Goal: Information Seeking & Learning: Learn about a topic

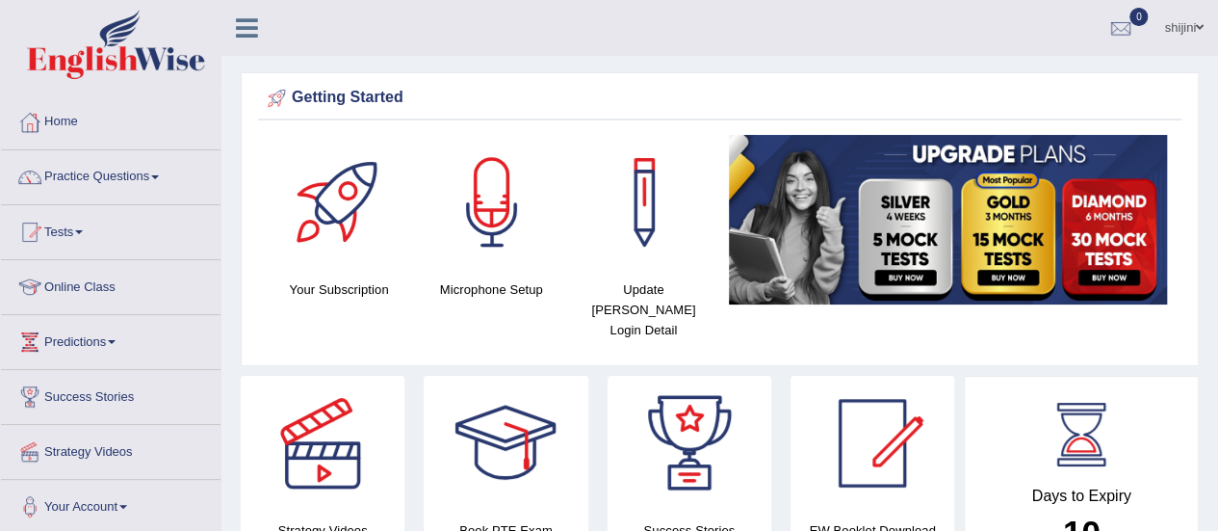
click at [111, 284] on link "Online Class" at bounding box center [111, 284] width 220 height 48
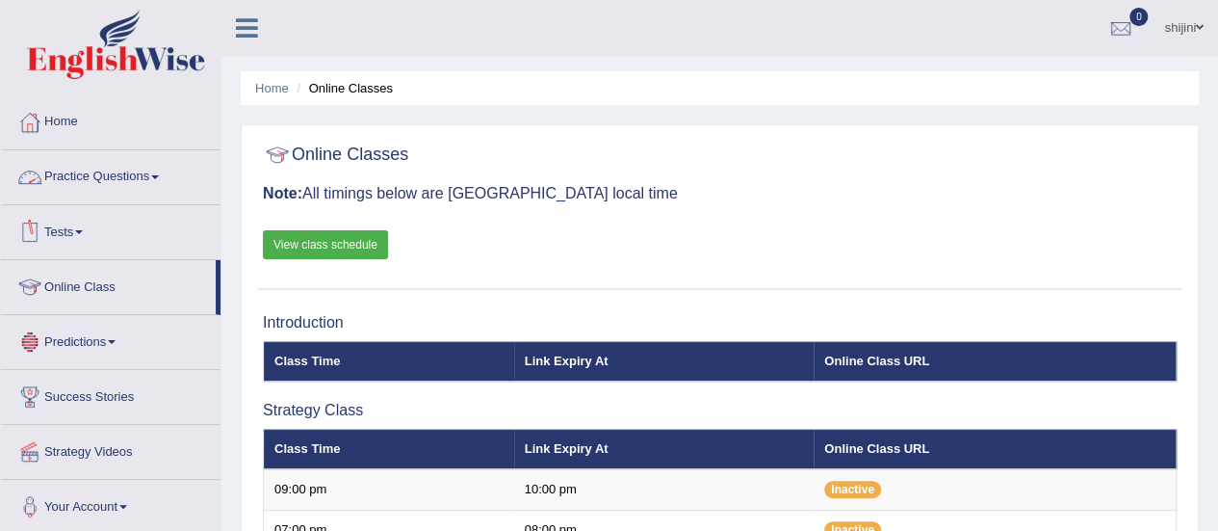
click at [118, 186] on link "Practice Questions" at bounding box center [111, 174] width 220 height 48
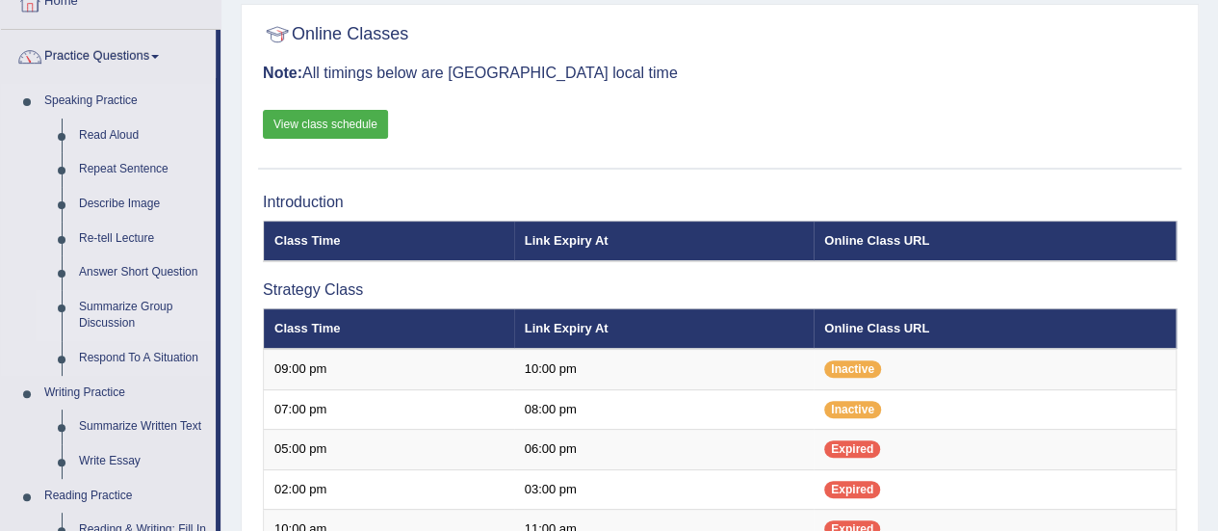
scroll to position [385, 0]
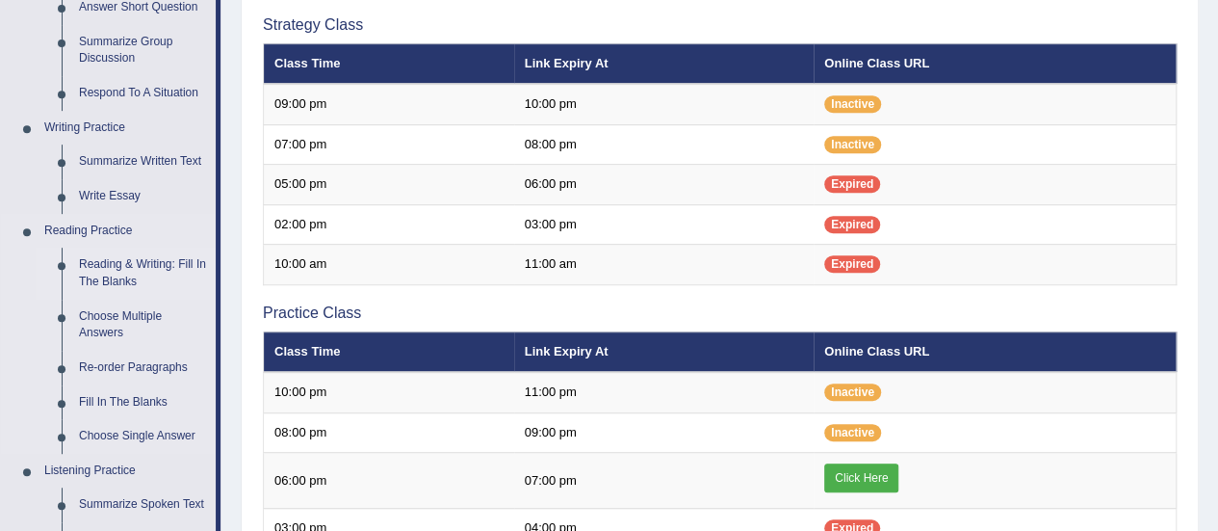
click at [126, 263] on link "Reading & Writing: Fill In The Blanks" at bounding box center [142, 273] width 145 height 51
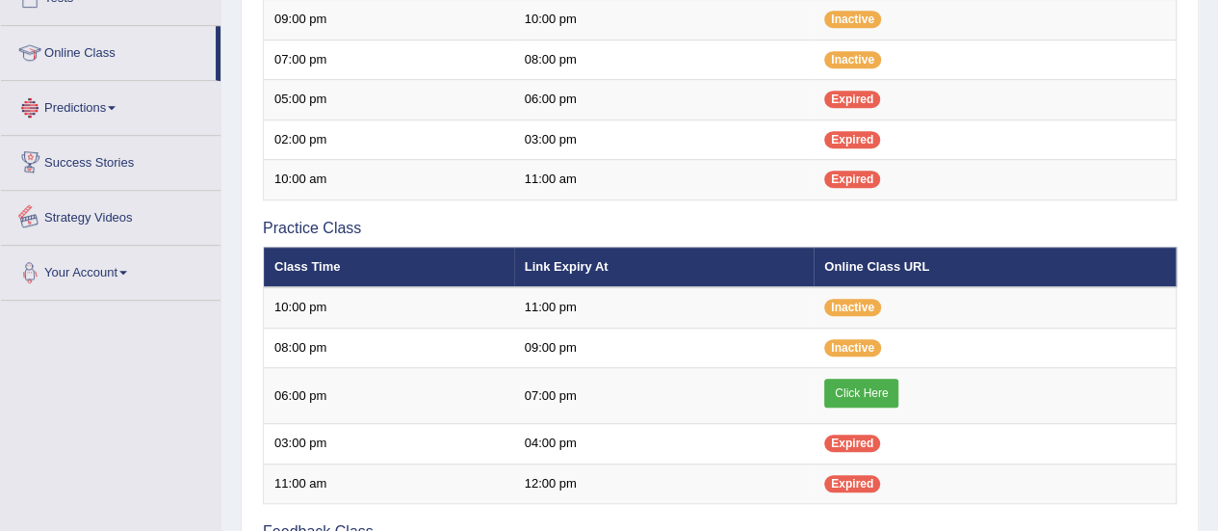
scroll to position [722, 0]
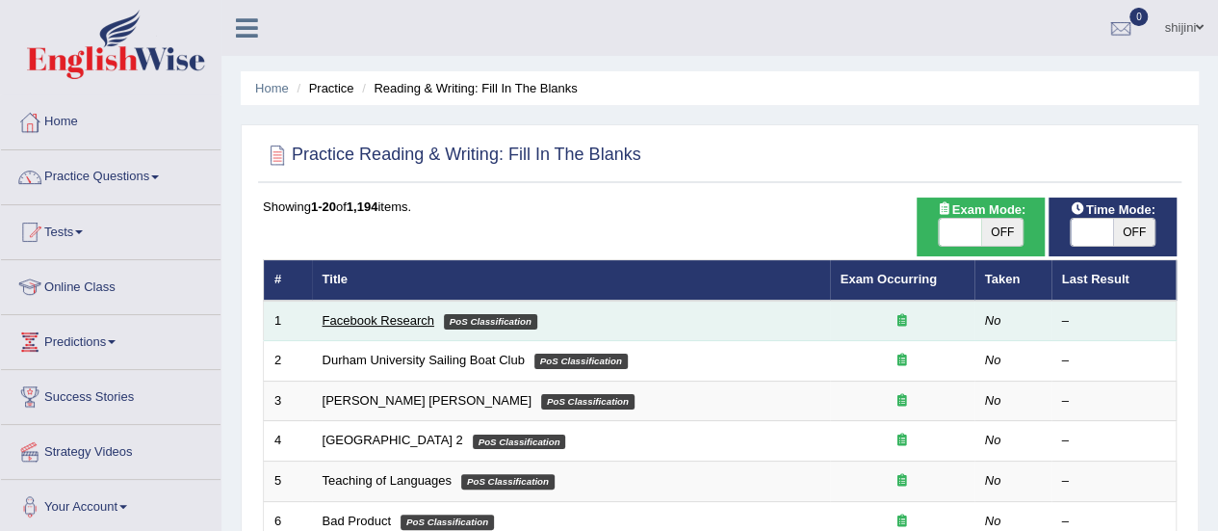
click at [406, 319] on link "Facebook Research" at bounding box center [379, 320] width 112 height 14
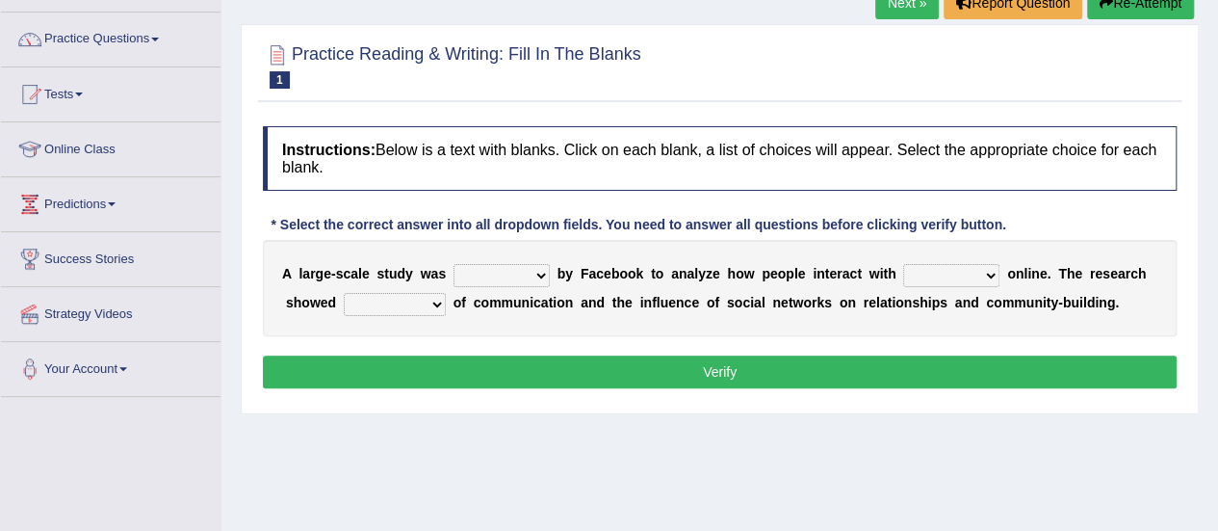
scroll to position [193, 0]
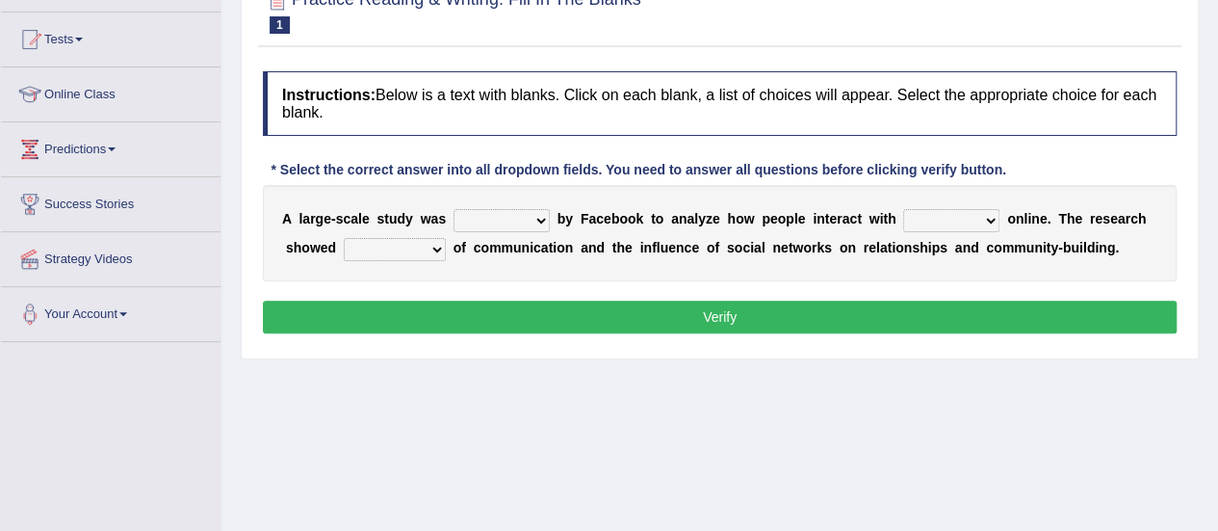
click at [545, 217] on select "surveyed had asked made" at bounding box center [502, 220] width 96 height 23
select select "made"
click at [454, 209] on select "surveyed had asked made" at bounding box center [502, 220] width 96 height 23
click at [992, 213] on select "together all each other another" at bounding box center [951, 220] width 96 height 23
select select "each other"
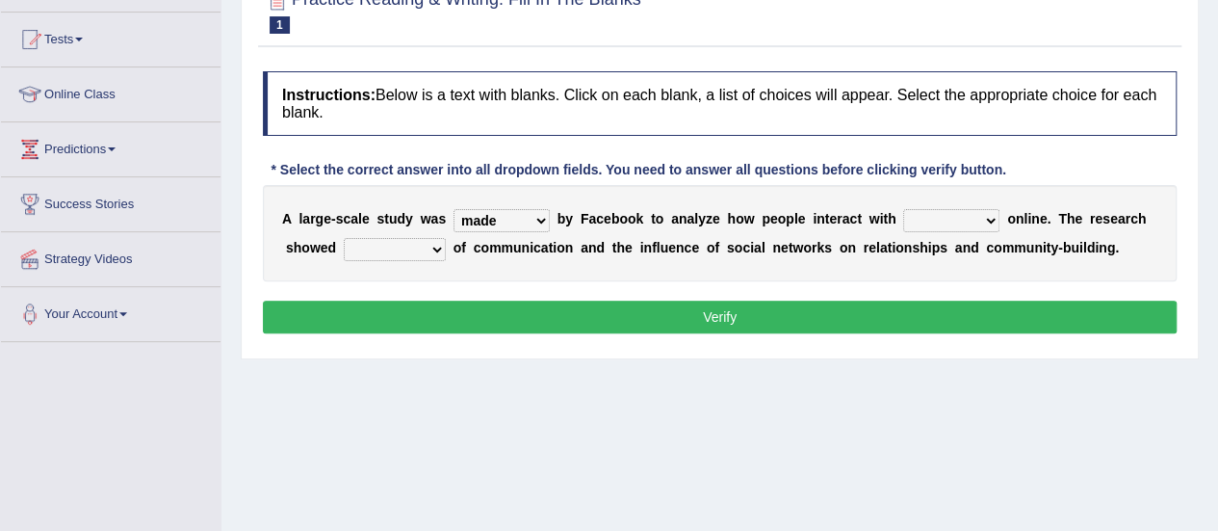
click at [903, 209] on select "together all each other another" at bounding box center [951, 220] width 96 height 23
click at [439, 249] on select "advantages standards fellowships patterns" at bounding box center [395, 249] width 102 height 23
select select "advantages"
click at [344, 238] on select "advantages standards fellowships patterns" at bounding box center [395, 249] width 102 height 23
click at [697, 318] on button "Verify" at bounding box center [720, 317] width 914 height 33
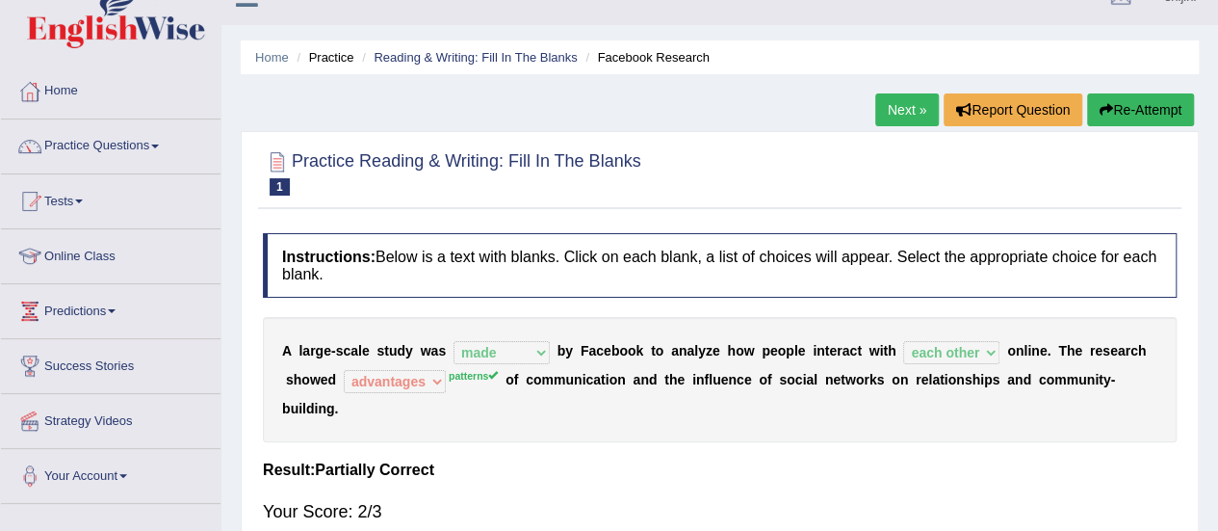
scroll to position [0, 0]
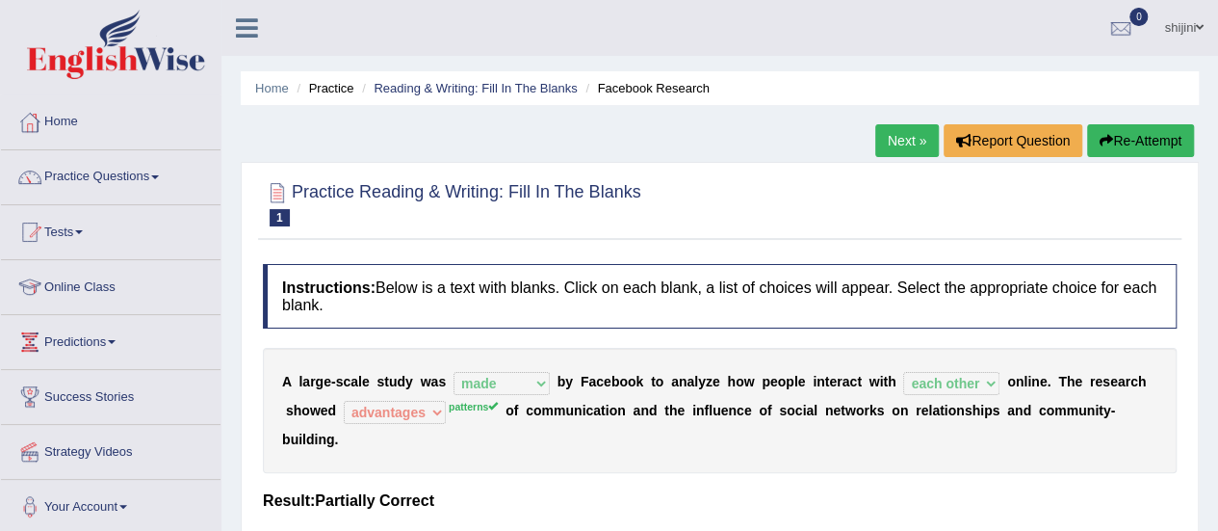
click at [902, 138] on link "Next »" at bounding box center [908, 140] width 64 height 33
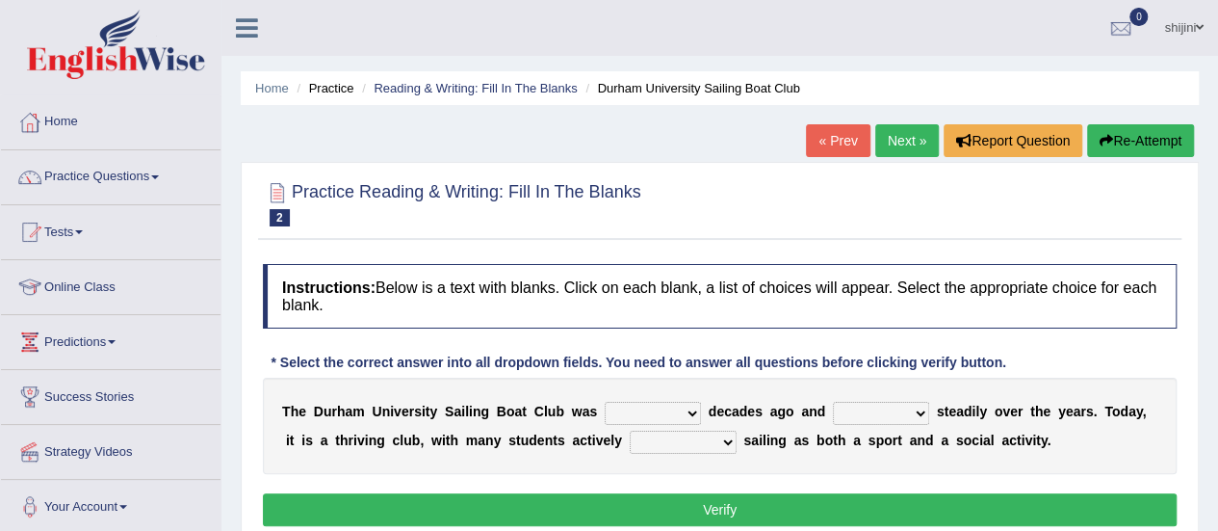
click at [690, 415] on select "found fund founded find" at bounding box center [653, 413] width 96 height 23
select select "found"
click at [605, 402] on select "found fund founded find" at bounding box center [653, 413] width 96 height 23
click at [921, 407] on select "grow growing has grown grown" at bounding box center [881, 413] width 96 height 23
select select "grown"
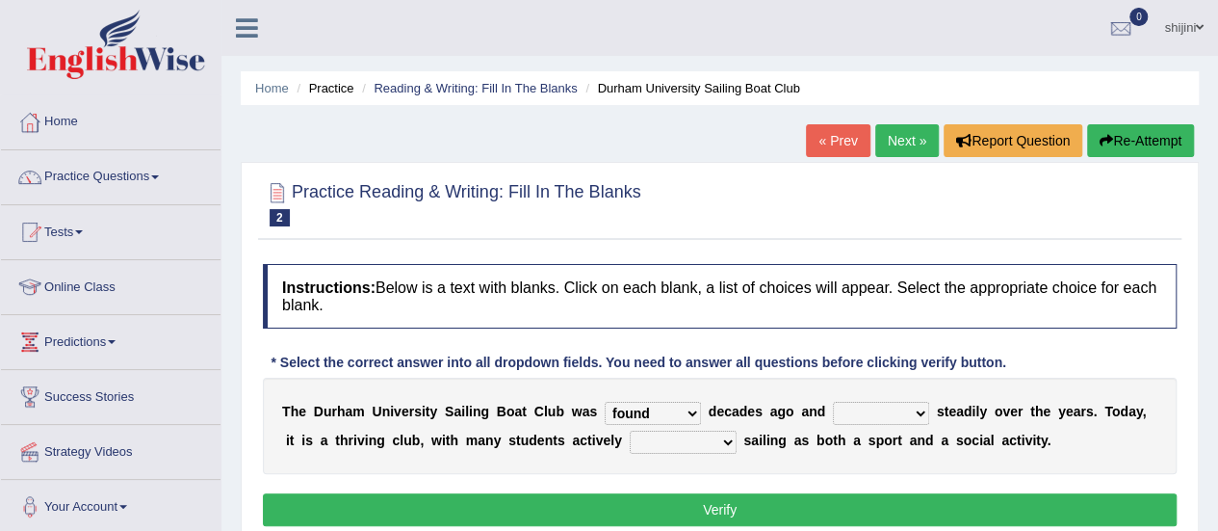
click at [833, 402] on select "grow growing has grown grown" at bounding box center [881, 413] width 96 height 23
click at [728, 436] on select "enjoy enjoyed are enjoying enjoying" at bounding box center [683, 442] width 107 height 23
click at [630, 431] on select "enjoy enjoyed are enjoying enjoying" at bounding box center [683, 442] width 107 height 23
click at [722, 436] on select "enjoy enjoyed are enjoying enjoying" at bounding box center [683, 442] width 107 height 23
click at [630, 431] on select "enjoy enjoyed are enjoying enjoying" at bounding box center [683, 442] width 107 height 23
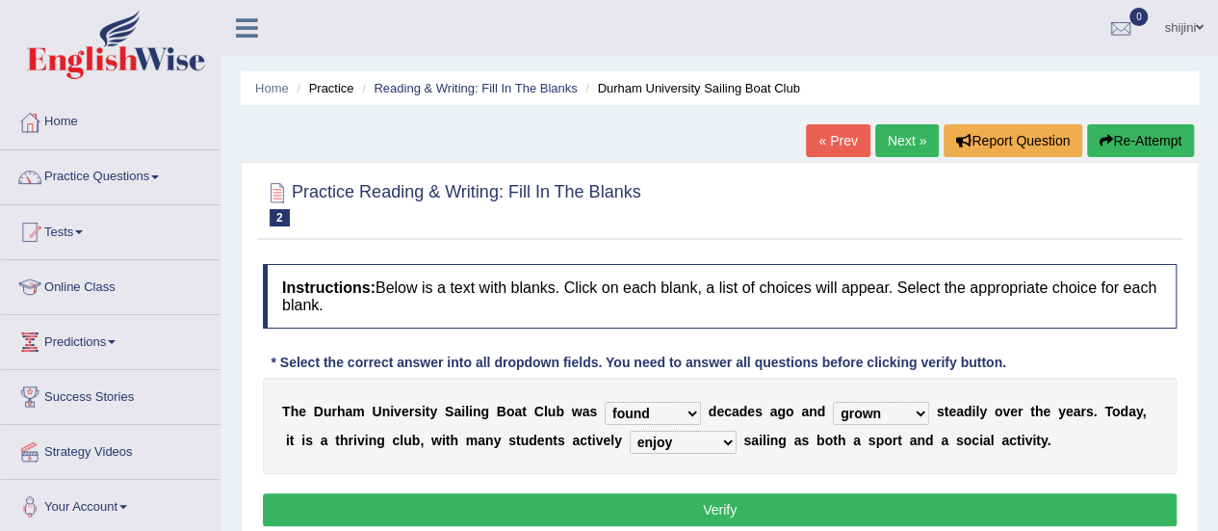
click at [729, 434] on select "enjoy enjoyed are enjoying enjoying" at bounding box center [683, 442] width 107 height 23
select select "enjoyed"
click at [630, 431] on select "enjoy enjoyed are enjoying enjoying" at bounding box center [683, 442] width 107 height 23
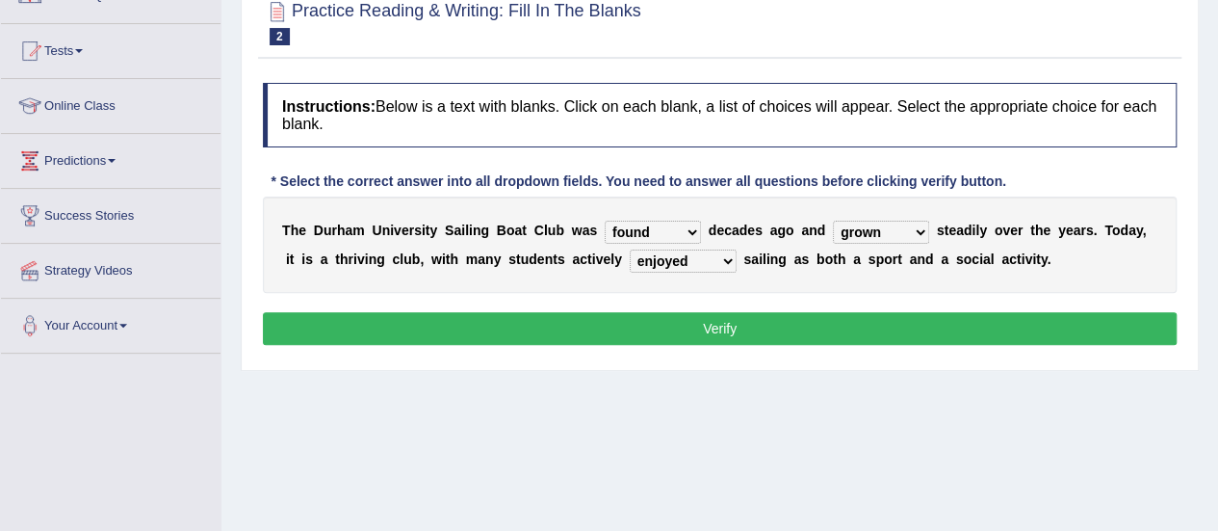
scroll to position [193, 0]
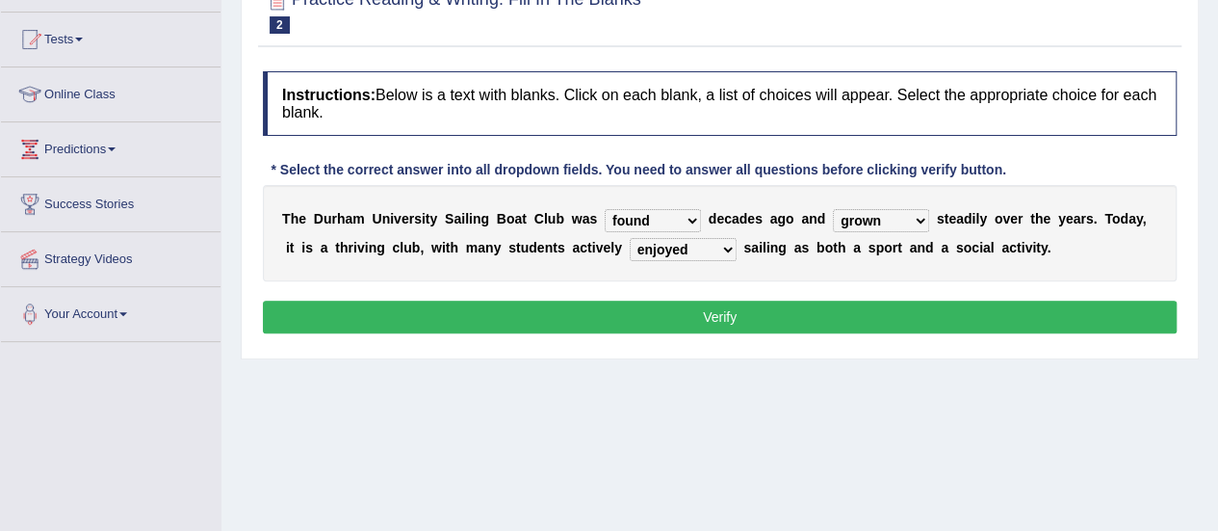
click at [578, 303] on button "Verify" at bounding box center [720, 317] width 914 height 33
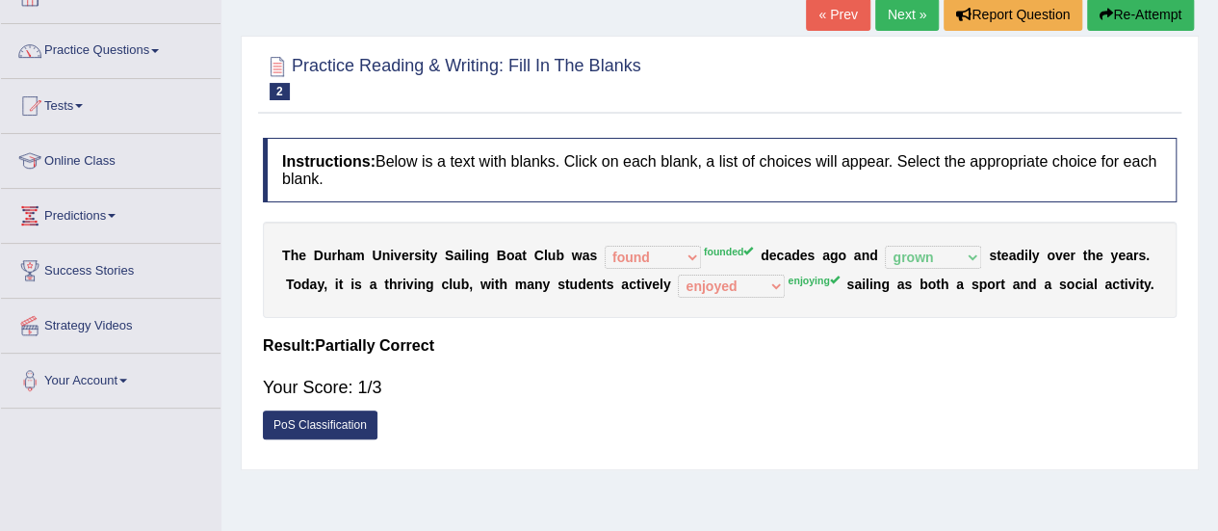
scroll to position [96, 0]
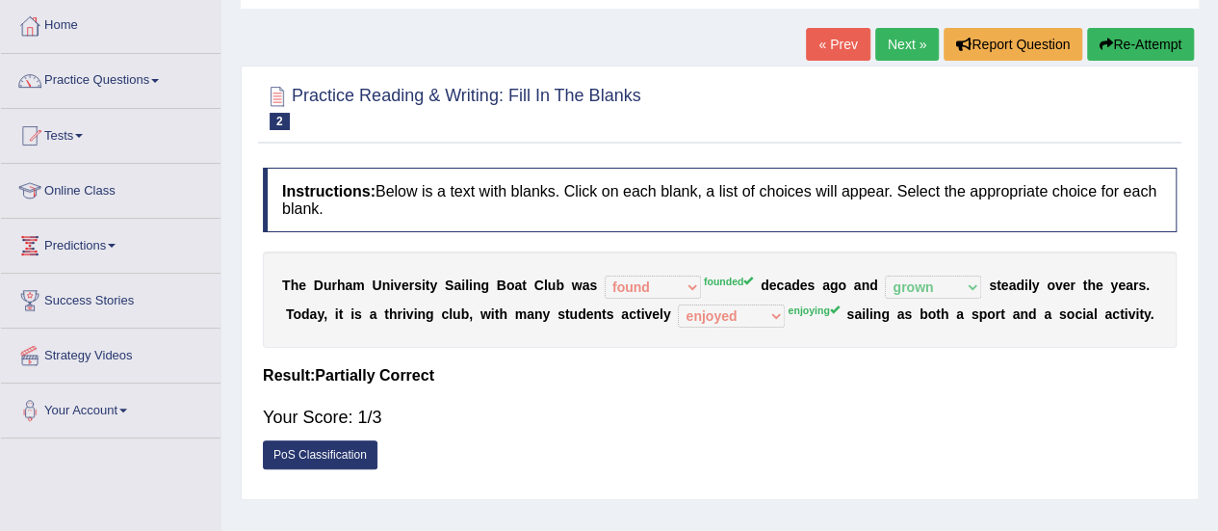
click at [899, 40] on link "Next »" at bounding box center [908, 44] width 64 height 33
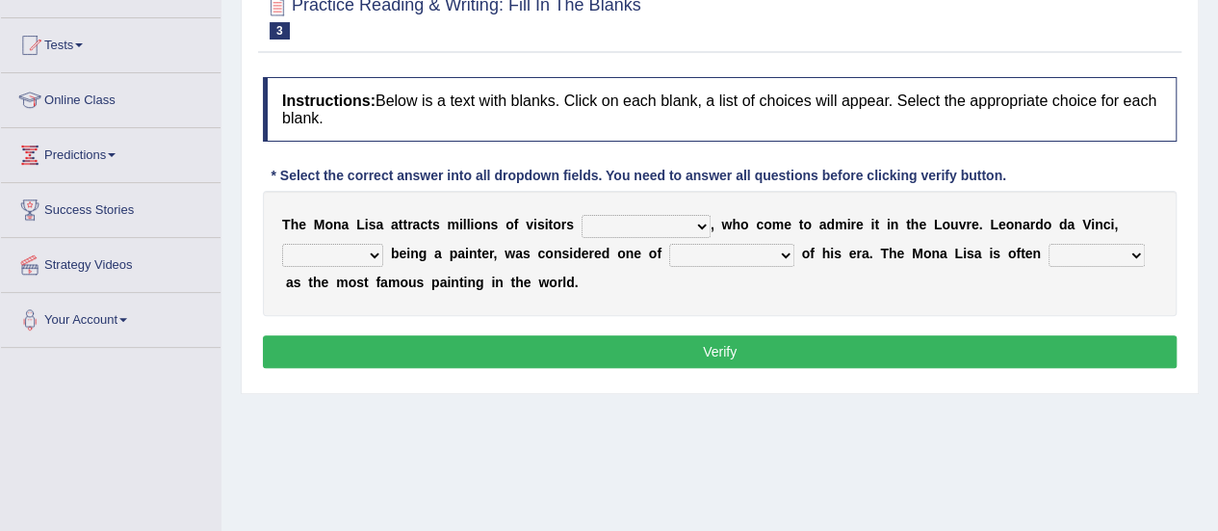
scroll to position [193, 0]
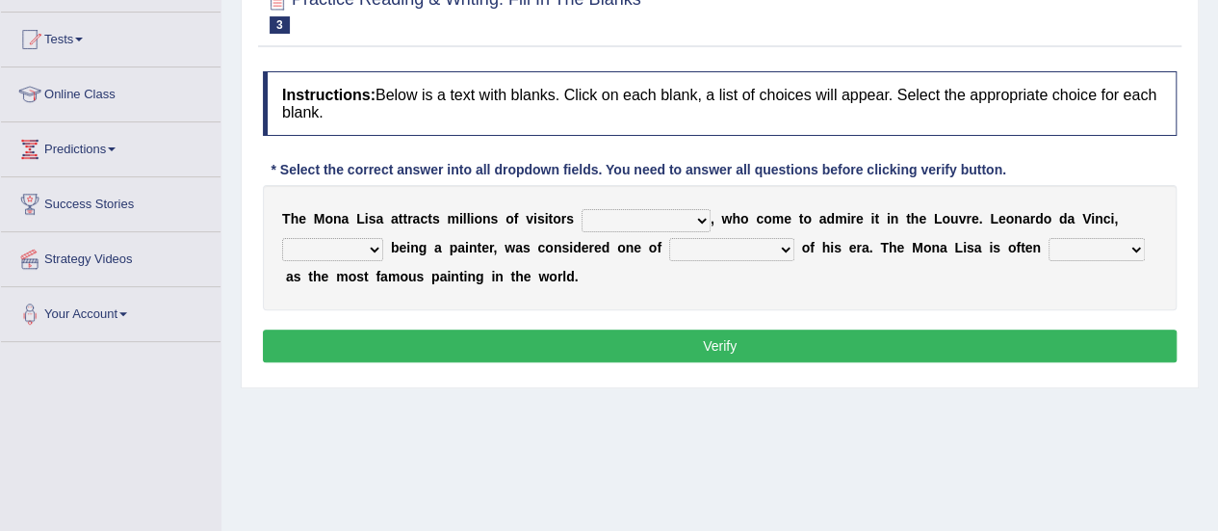
click at [698, 216] on select "around the year the all year all year round per year" at bounding box center [646, 220] width 129 height 23
select select "around the year"
click at [582, 209] on select "around the year the all year all year round per year" at bounding box center [646, 220] width 129 height 23
click at [369, 244] on select "rather than as much as as well as as long as" at bounding box center [332, 249] width 101 height 23
select select "rather than"
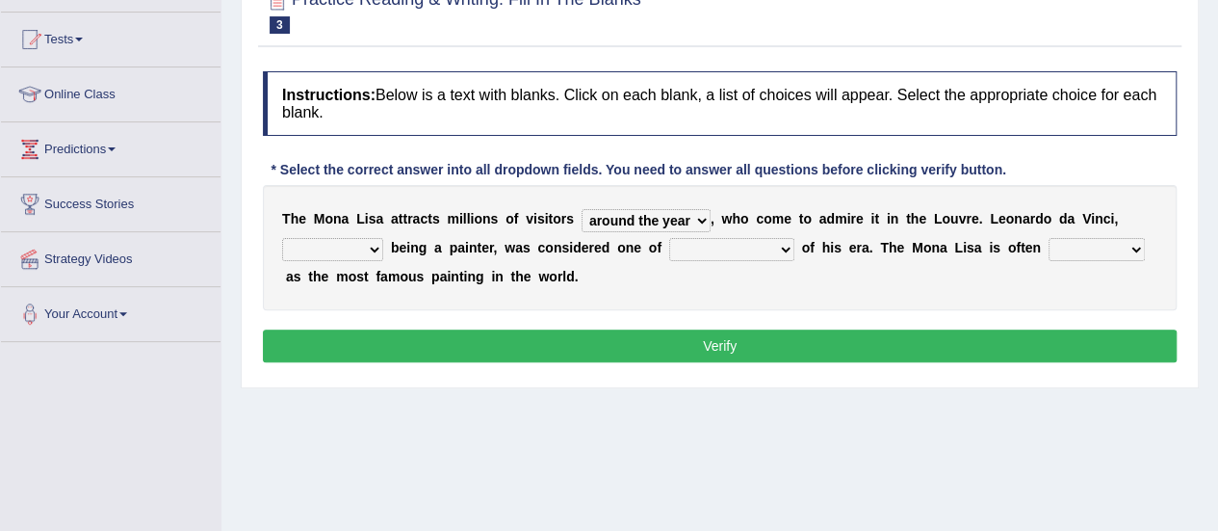
click at [282, 238] on select "rather than as much as as well as as long as" at bounding box center [332, 249] width 101 height 23
click at [784, 246] on select "better artists artist the better artist the best artists" at bounding box center [731, 249] width 125 height 23
select select "the best artists"
click at [669, 238] on select "better artists artist the better artist the best artists" at bounding box center [731, 249] width 125 height 23
click at [1131, 246] on select "classified suggested predicted described" at bounding box center [1097, 249] width 96 height 23
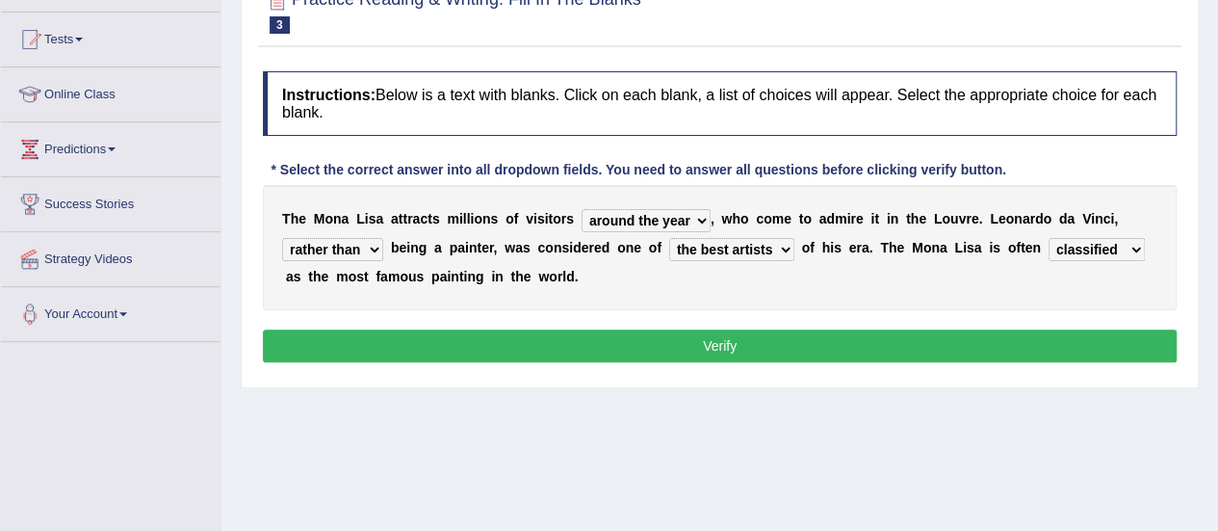
click at [1049, 238] on select "classified suggested predicted described" at bounding box center [1097, 249] width 96 height 23
click at [1133, 248] on select "classified suggested predicted described" at bounding box center [1097, 249] width 96 height 23
select select "suggested"
click at [1049, 238] on select "classified suggested predicted described" at bounding box center [1097, 249] width 96 height 23
click at [898, 335] on button "Verify" at bounding box center [720, 345] width 914 height 33
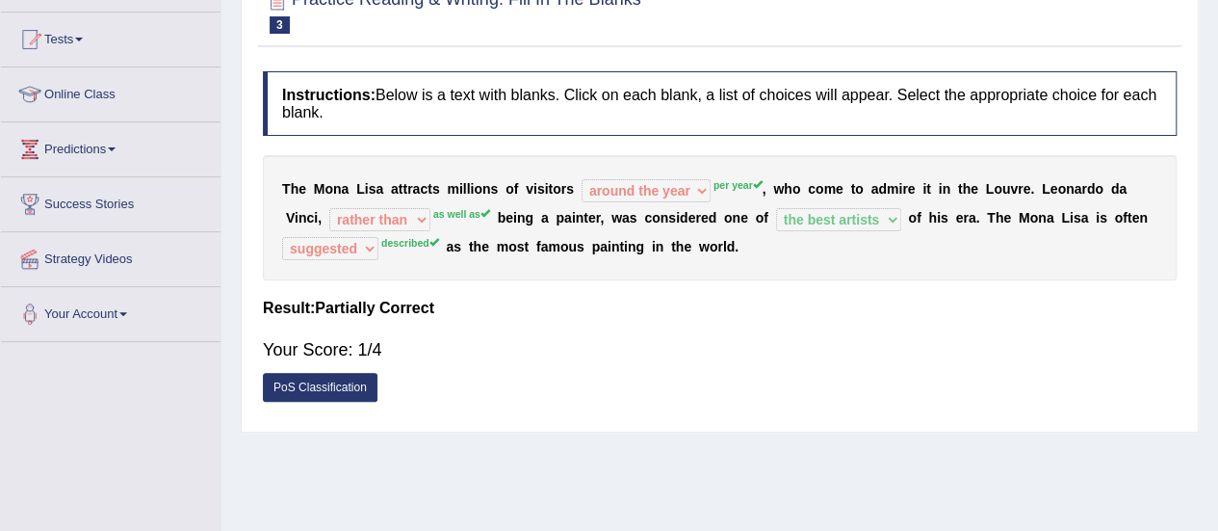
click at [283, 377] on link "PoS Classification" at bounding box center [320, 387] width 115 height 29
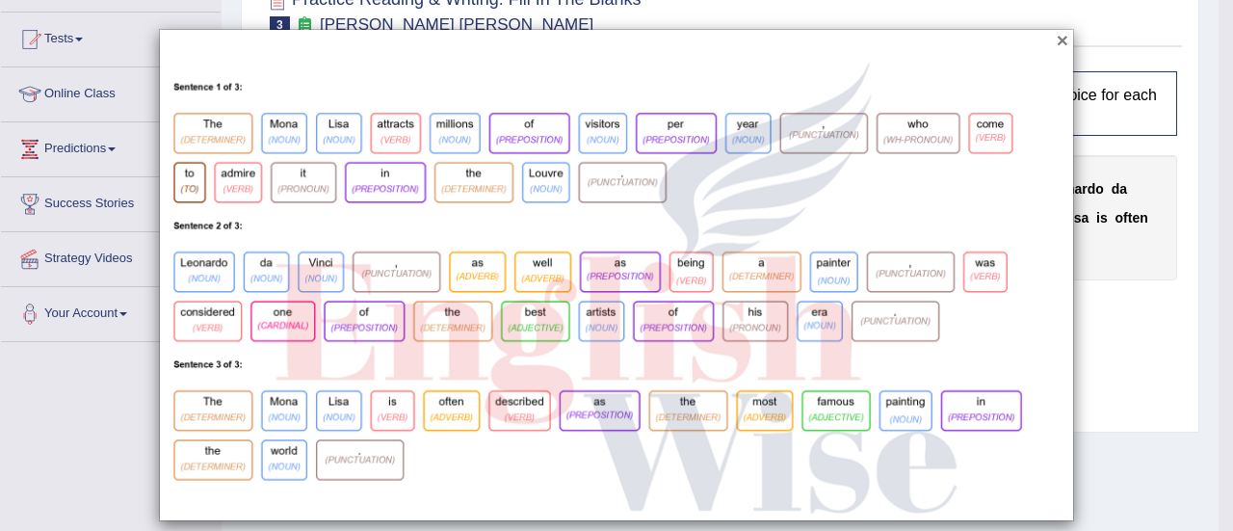
click at [1059, 34] on button "×" at bounding box center [1063, 40] width 12 height 20
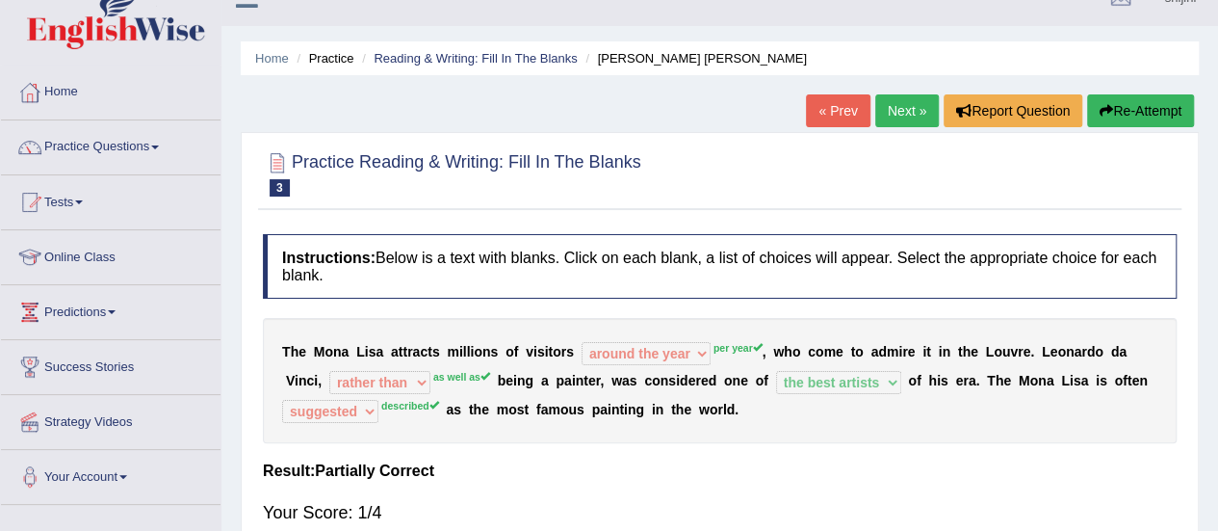
scroll to position [0, 0]
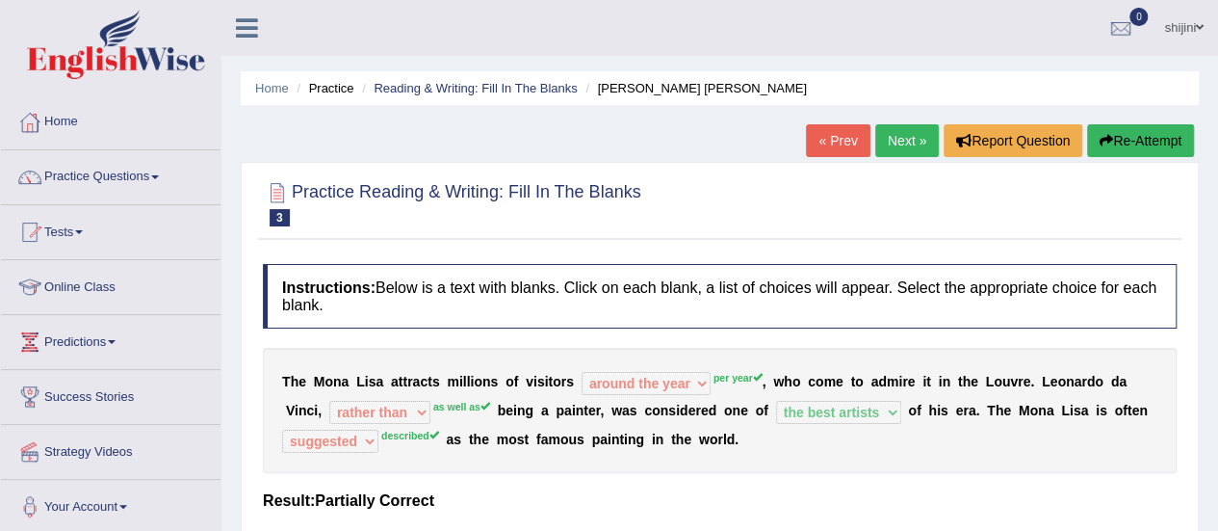
click at [902, 140] on link "Next »" at bounding box center [908, 140] width 64 height 33
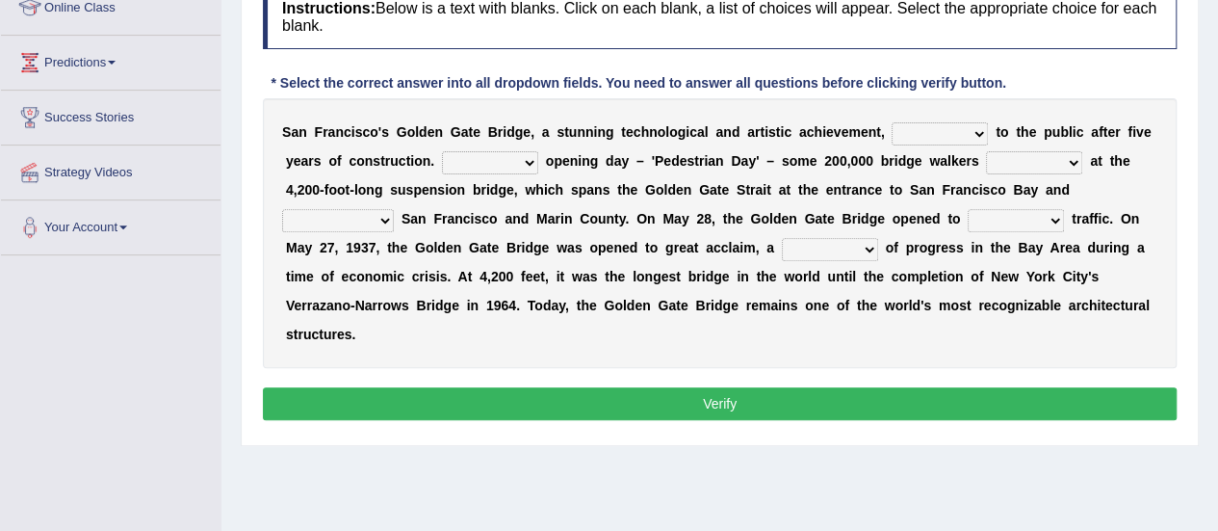
scroll to position [239, 0]
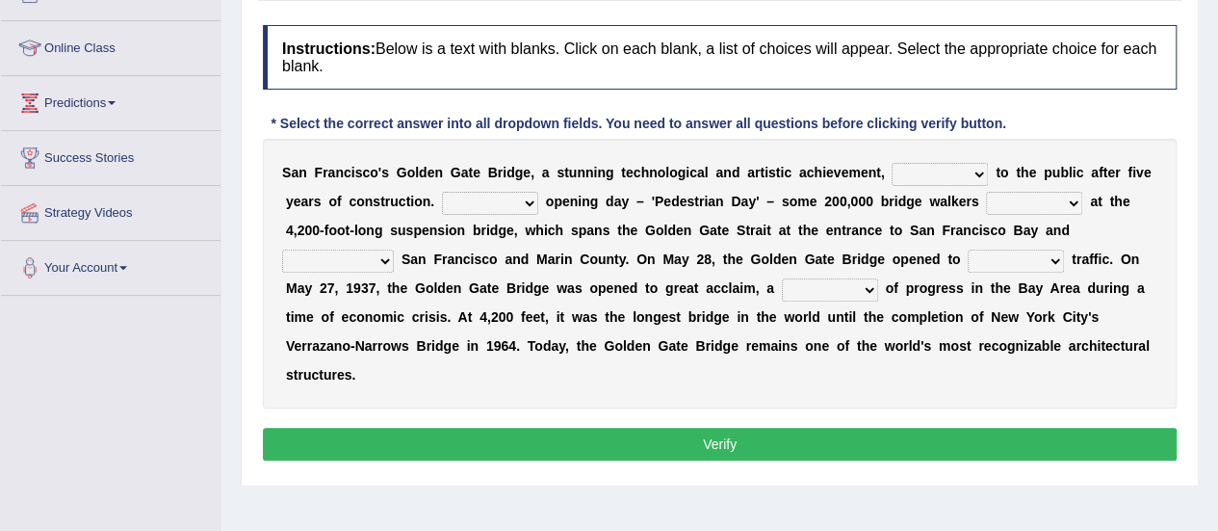
click at [982, 169] on select "opens closes appears equals" at bounding box center [940, 174] width 96 height 23
select select "opens"
click at [892, 163] on select "opens closes appears equals" at bounding box center [940, 174] width 96 height 23
click at [530, 201] on select "On During Since When" at bounding box center [490, 203] width 96 height 23
select select "On"
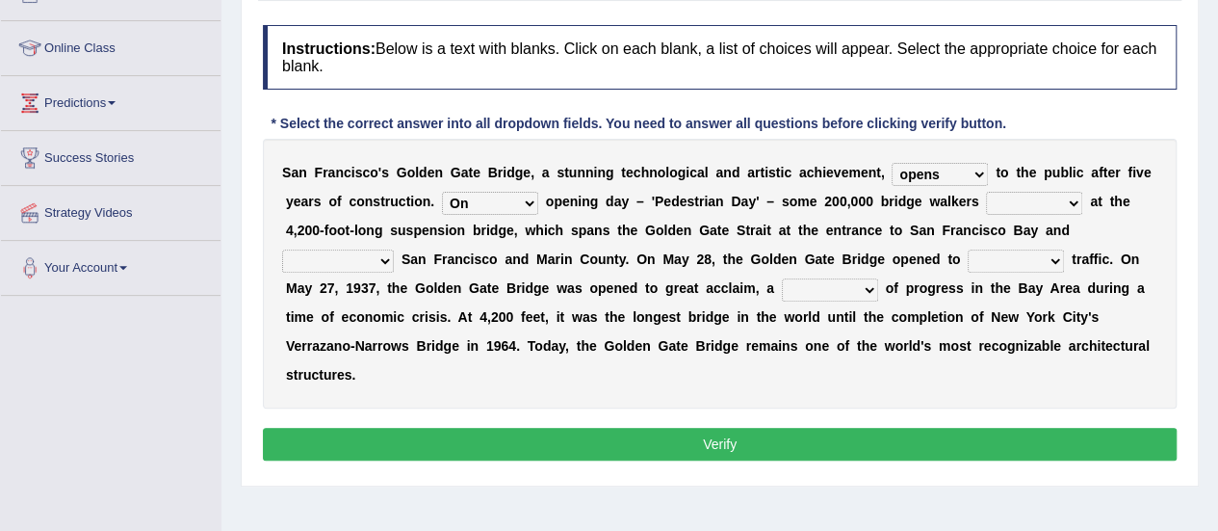
click at [442, 192] on select "On During Since When" at bounding box center [490, 203] width 96 height 23
click at [1075, 196] on select "stationed looked marveled laughed" at bounding box center [1034, 203] width 96 height 23
select select "stationed"
click at [986, 192] on select "stationed looked marveled laughed" at bounding box center [1034, 203] width 96 height 23
click at [385, 261] on select "separates connects channels differentiates" at bounding box center [338, 260] width 112 height 23
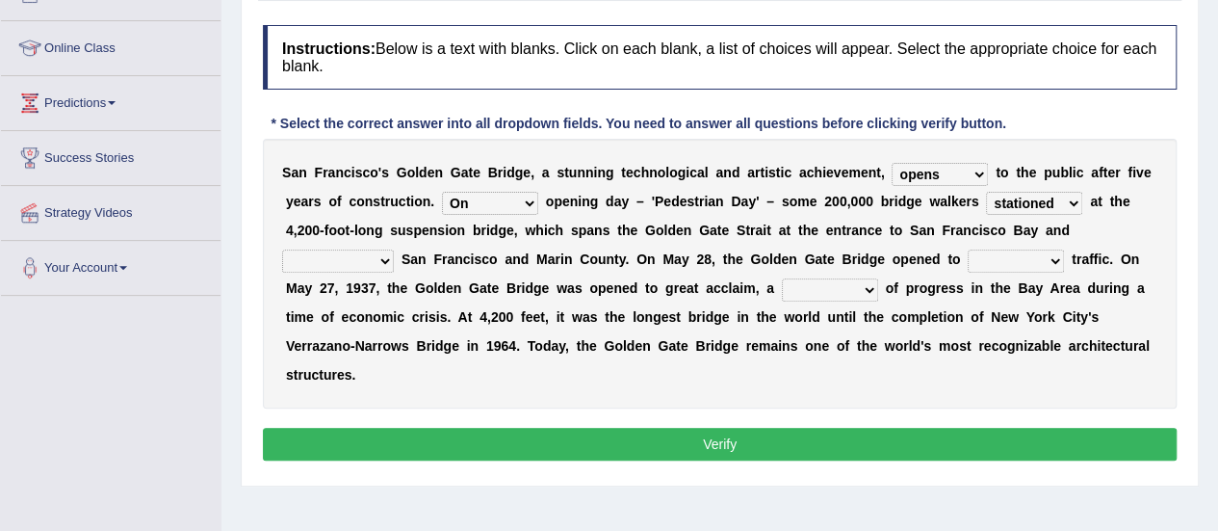
select select "connects"
click at [282, 249] on select "separates connects channels differentiates" at bounding box center [338, 260] width 112 height 23
click at [1052, 258] on select "aquatic vehicular airborne watertight" at bounding box center [1016, 260] width 96 height 23
click at [968, 249] on select "aquatic vehicular airborne watertight" at bounding box center [1016, 260] width 96 height 23
click at [1055, 262] on select "aquatic vehicular airborne watertight" at bounding box center [1016, 260] width 96 height 23
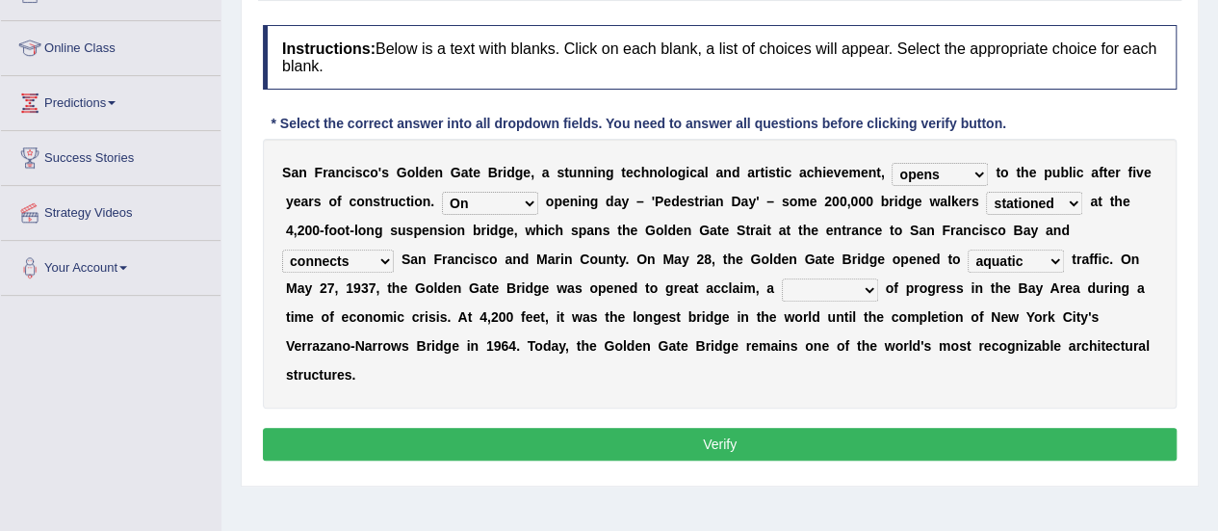
click at [968, 249] on select "aquatic vehicular airborne watertight" at bounding box center [1016, 260] width 96 height 23
click at [1052, 251] on select "aquatic vehicular airborne watertight" at bounding box center [1016, 260] width 96 height 23
select select "vehicular"
click at [968, 249] on select "aquatic vehicular airborne watertight" at bounding box center [1016, 260] width 96 height 23
click at [873, 284] on select "denial symbol technique yield" at bounding box center [830, 289] width 96 height 23
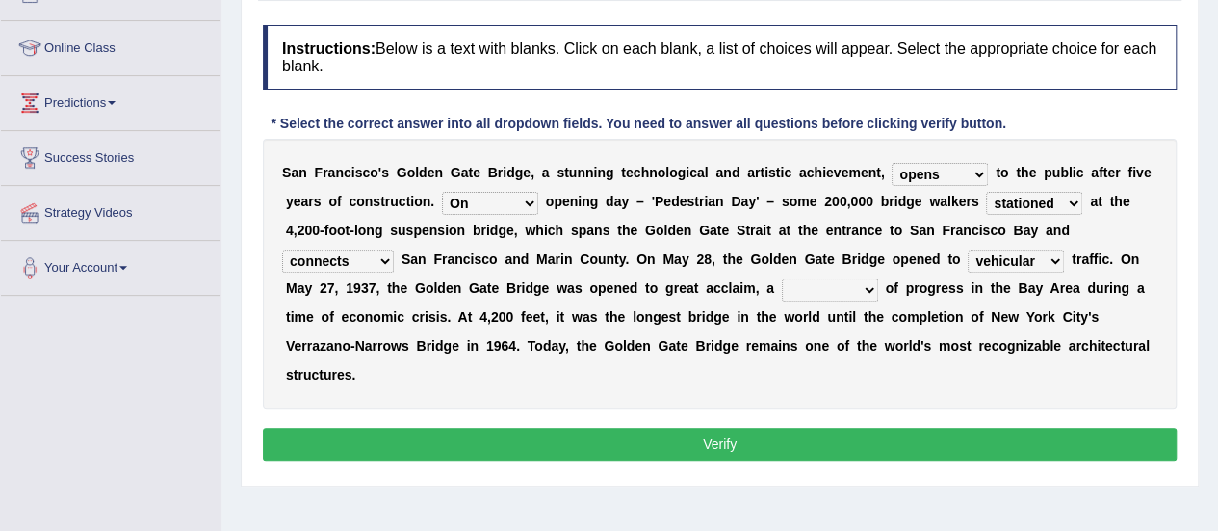
select select "yield"
click at [782, 278] on select "denial symbol technique yield" at bounding box center [830, 289] width 96 height 23
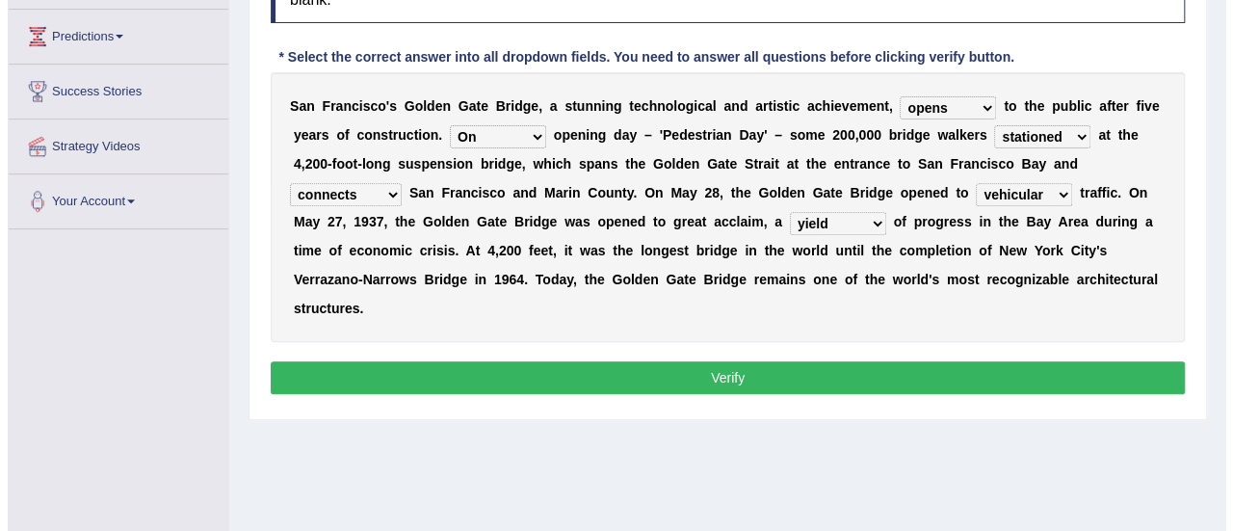
scroll to position [335, 0]
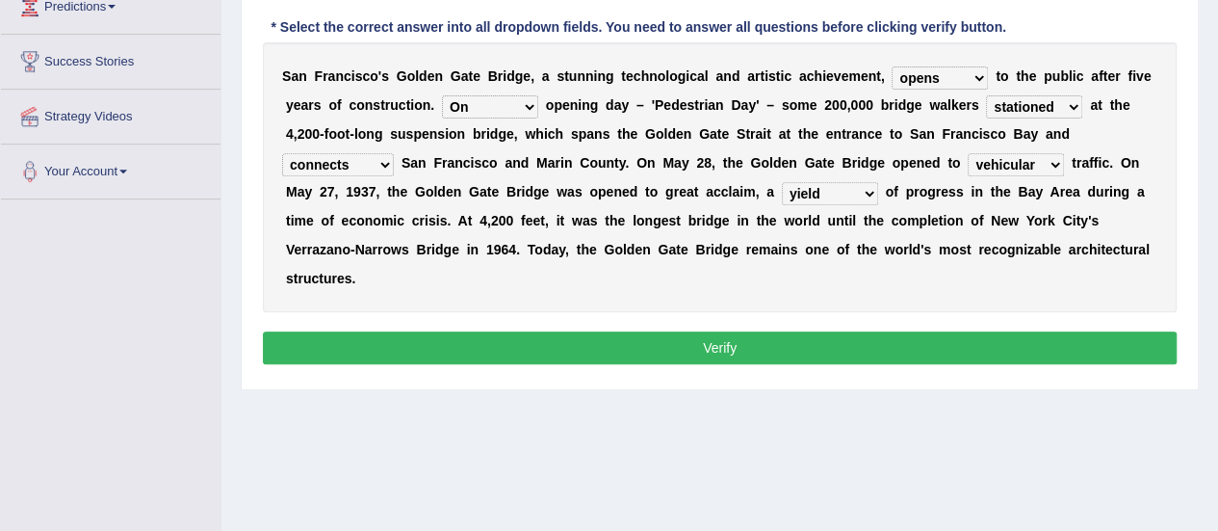
click at [976, 75] on select "opens closes appears equals" at bounding box center [940, 77] width 96 height 23
click at [896, 266] on div "S a n F r a n c i s c o ' s G o l d e n G a t e B r i d g e , a s t u n n i n g…" at bounding box center [720, 177] width 914 height 270
click at [874, 188] on select "denial symbol technique yield" at bounding box center [830, 193] width 96 height 23
click at [782, 182] on select "denial symbol technique yield" at bounding box center [830, 193] width 96 height 23
click at [692, 333] on button "Verify" at bounding box center [720, 347] width 914 height 33
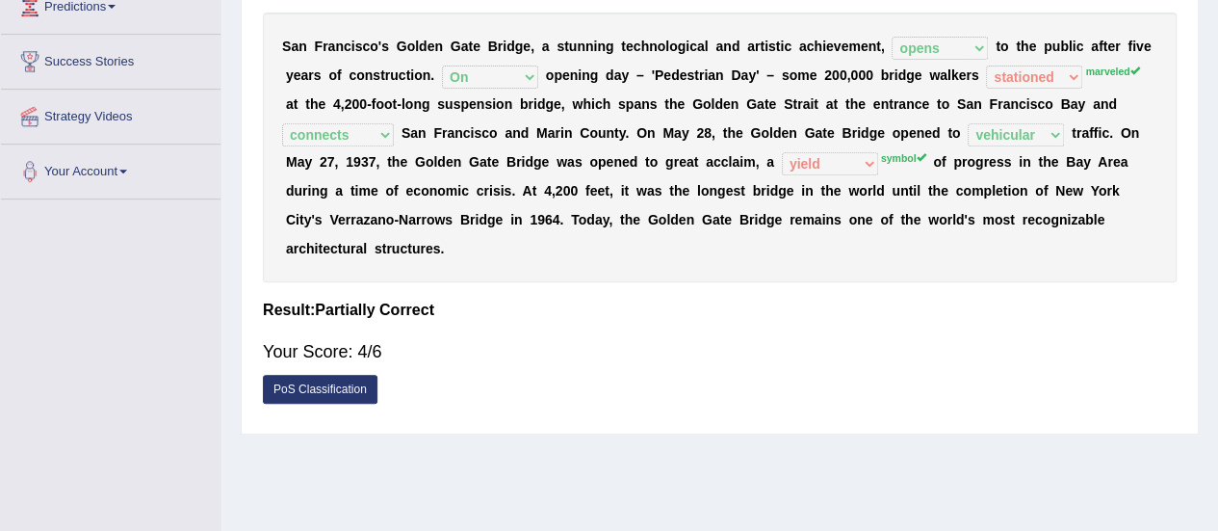
click at [297, 380] on link "PoS Classification" at bounding box center [320, 389] width 115 height 29
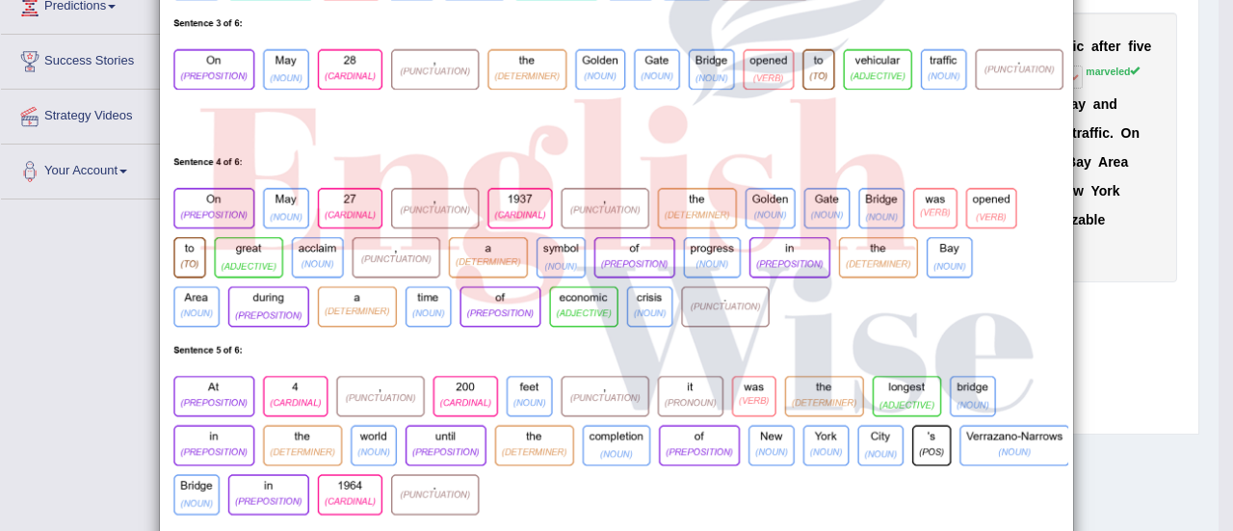
scroll to position [680, 0]
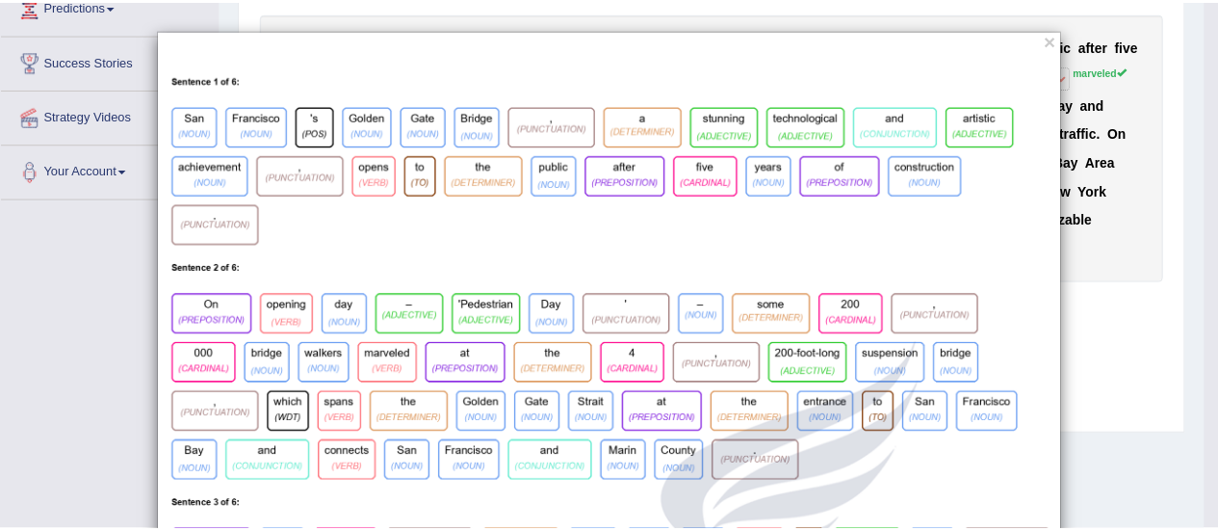
scroll to position [0, 0]
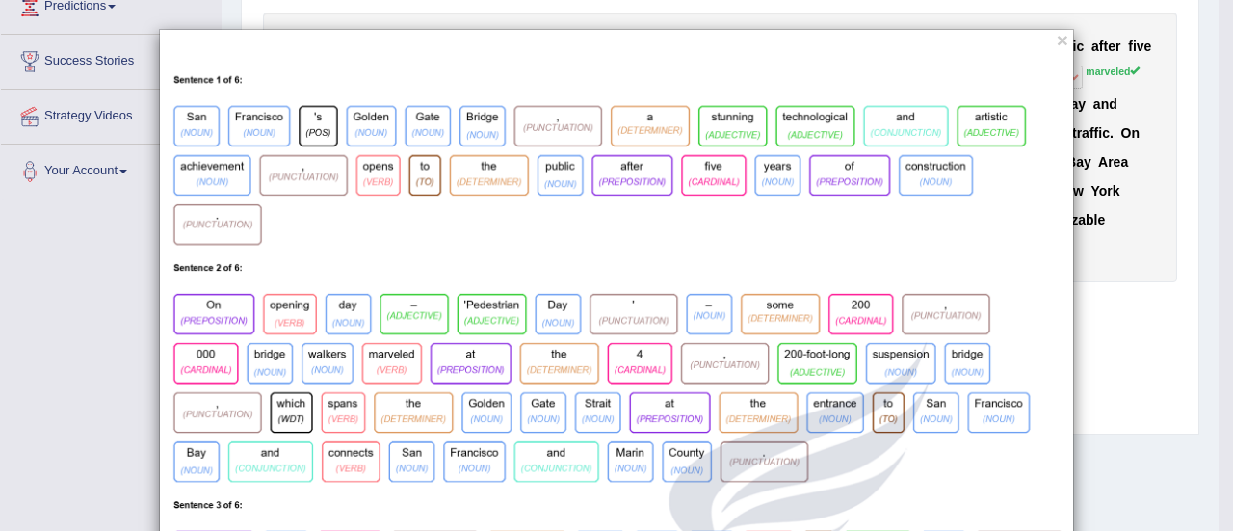
click at [1057, 36] on button "×" at bounding box center [1063, 40] width 12 height 20
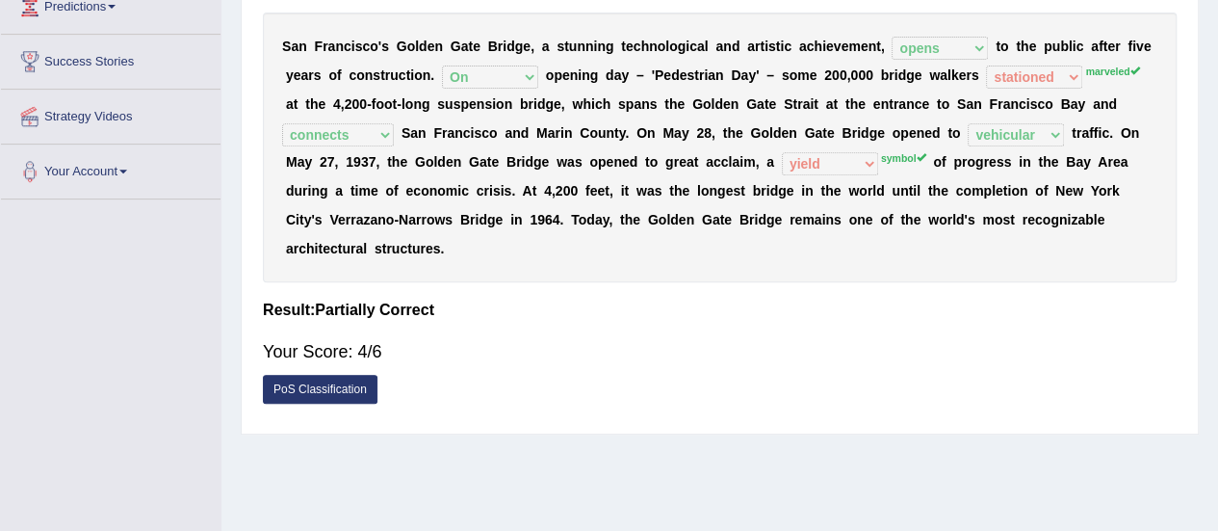
click at [1009, 288] on div "Instructions: Below is a text with blanks. Click on each blank, a list of choic…" at bounding box center [720, 171] width 924 height 505
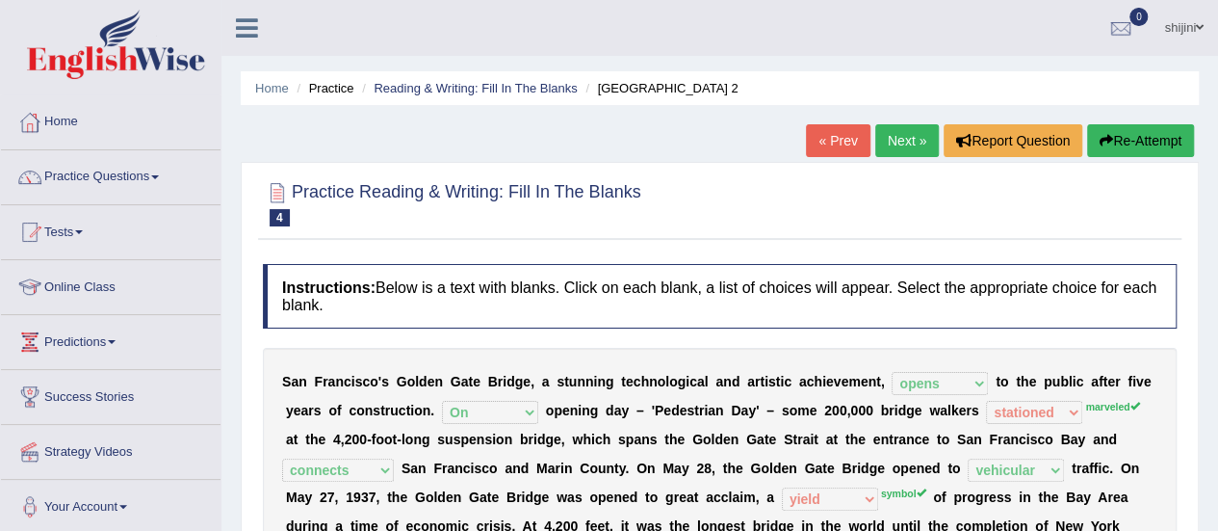
click at [900, 130] on link "Next »" at bounding box center [908, 140] width 64 height 33
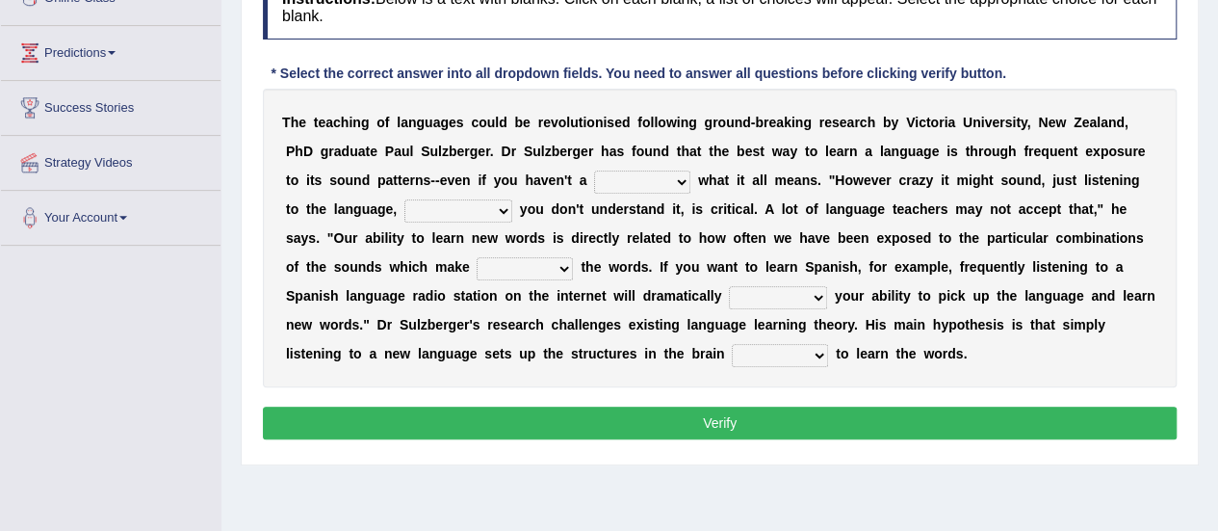
scroll to position [335, 0]
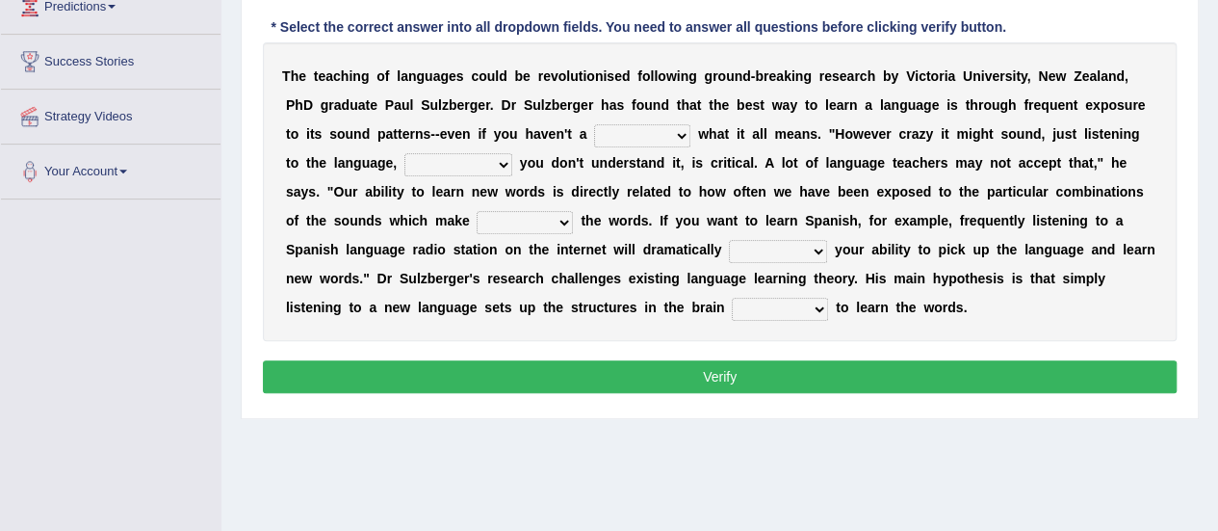
click at [678, 136] on select "dew claw clue due" at bounding box center [642, 135] width 96 height 23
select select "clue"
click at [594, 124] on select "dew claw clue due" at bounding box center [642, 135] width 96 height 23
click at [495, 164] on select "but also all together even though if so" at bounding box center [459, 164] width 108 height 23
select select "even though"
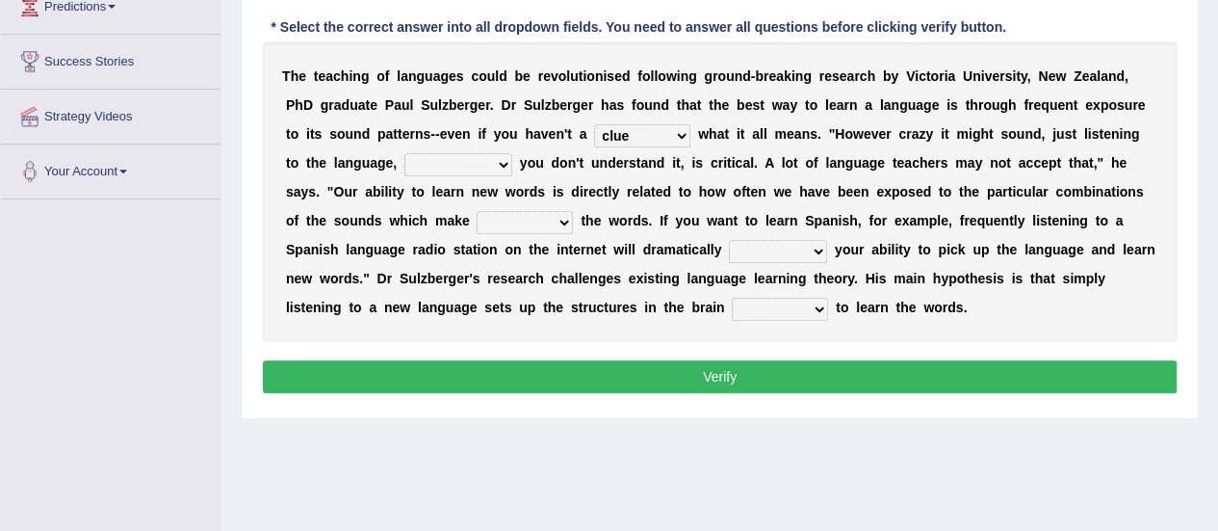
click at [405, 153] on select "but also all together even though if so" at bounding box center [459, 164] width 108 height 23
click at [559, 218] on select "down up of on" at bounding box center [525, 222] width 96 height 23
select select "up"
click at [477, 211] on select "down up of on" at bounding box center [525, 222] width 96 height 23
click at [810, 249] on select "evaluate exaggerate describe boost" at bounding box center [778, 251] width 98 height 23
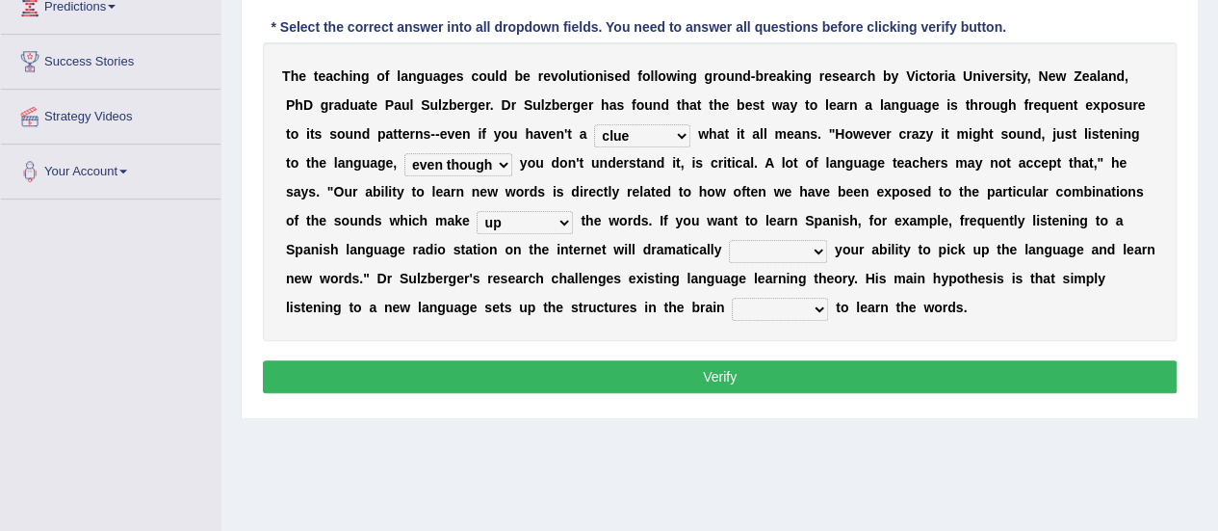
select select "boost"
click at [729, 240] on select "evaluate exaggerate describe boost" at bounding box center [778, 251] width 98 height 23
click at [819, 305] on select "requiring required directed to require" at bounding box center [780, 309] width 96 height 23
click at [732, 298] on select "requiring required directed to require" at bounding box center [780, 309] width 96 height 23
click at [823, 305] on select "requiring required directed to require" at bounding box center [780, 309] width 96 height 23
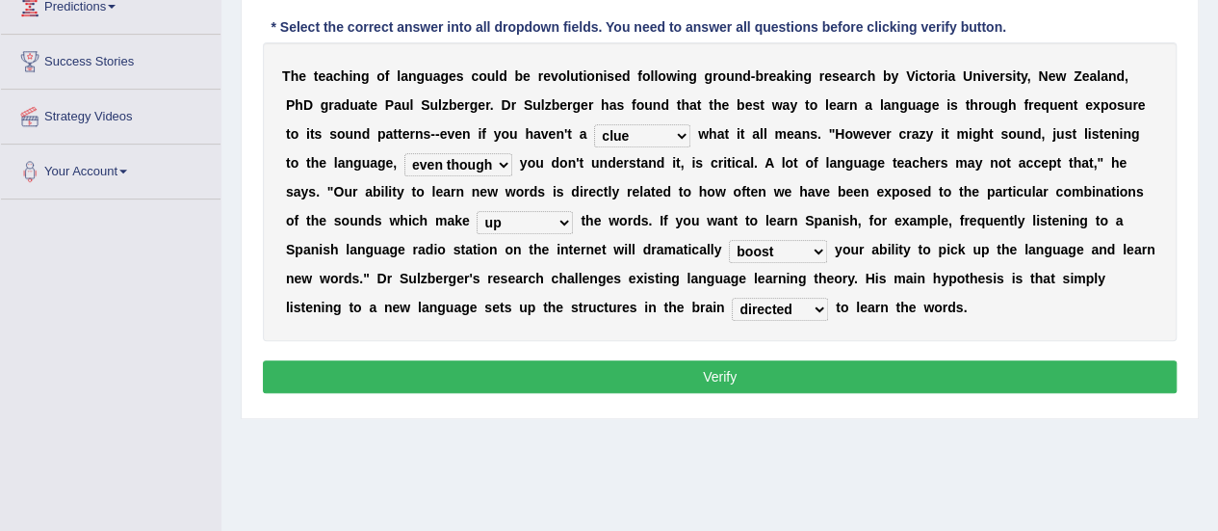
select select "required"
click at [732, 298] on select "requiring required directed to require" at bounding box center [780, 309] width 96 height 23
click at [798, 378] on button "Verify" at bounding box center [720, 376] width 914 height 33
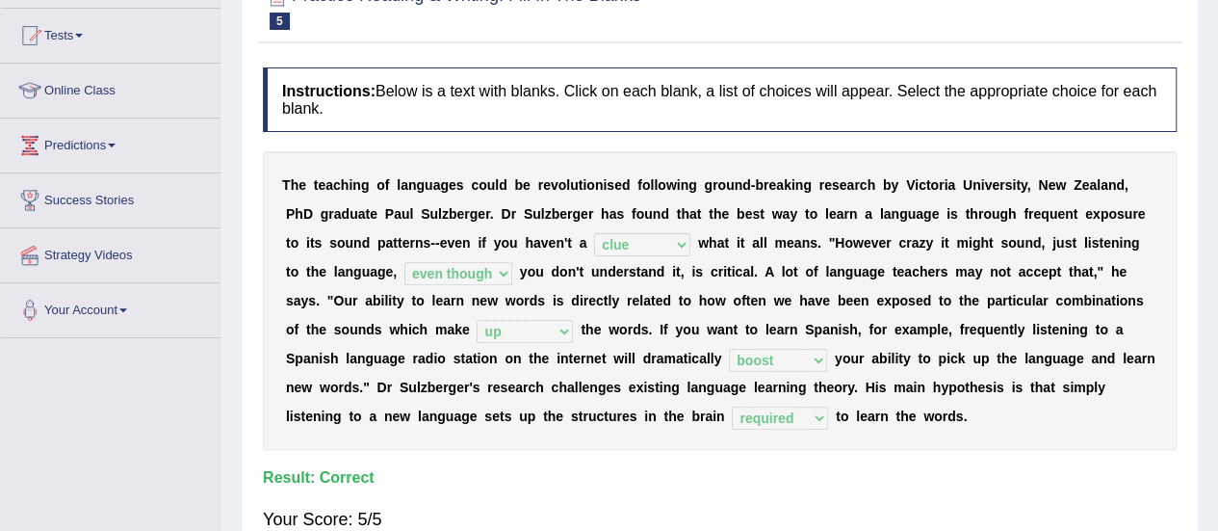
scroll to position [385, 0]
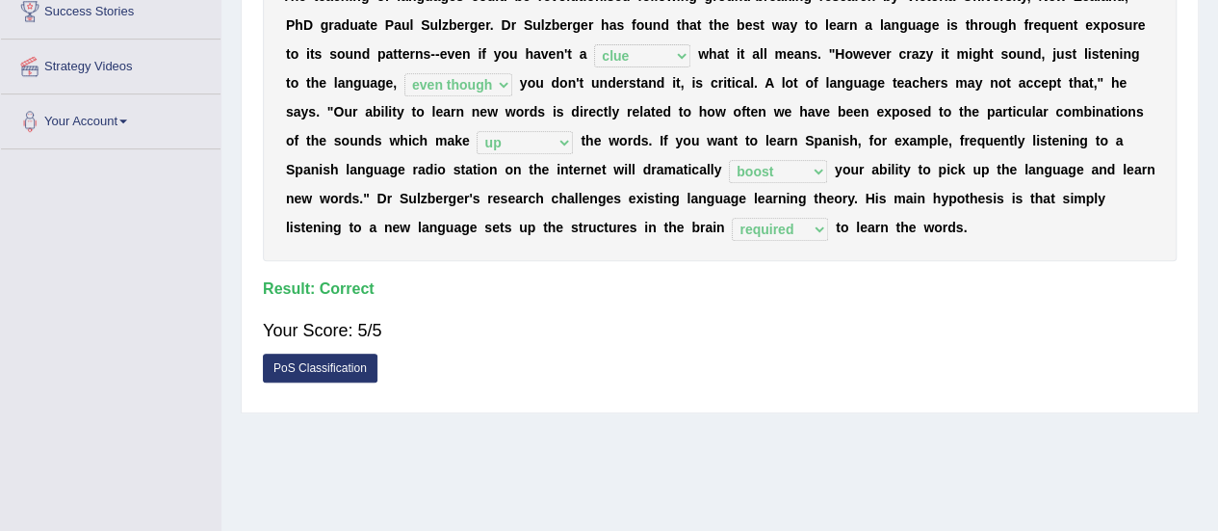
click at [331, 363] on link "PoS Classification" at bounding box center [320, 367] width 115 height 29
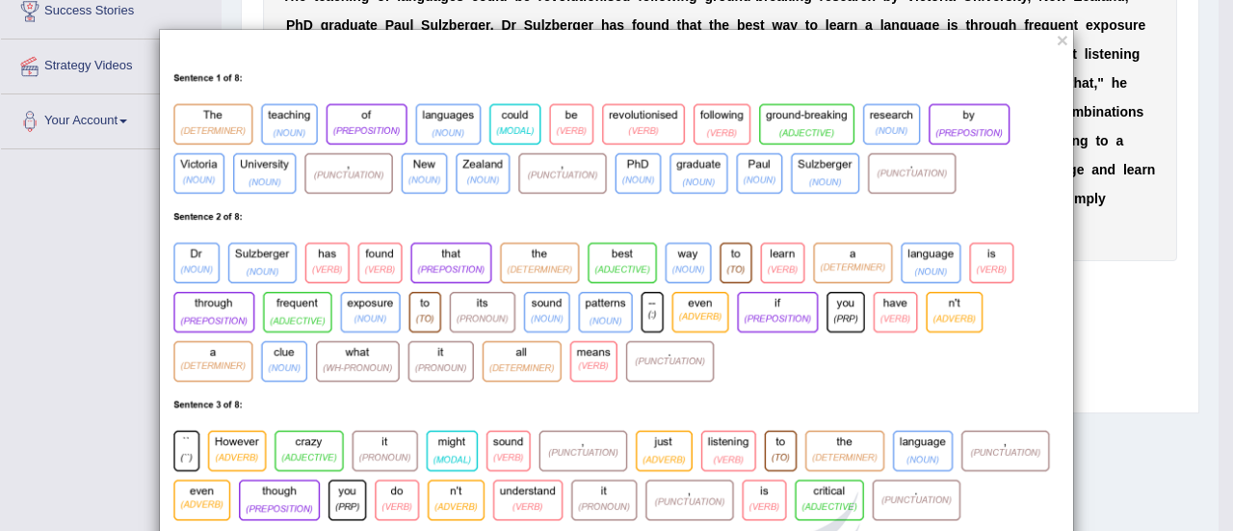
click at [1057, 40] on button "×" at bounding box center [1063, 40] width 12 height 20
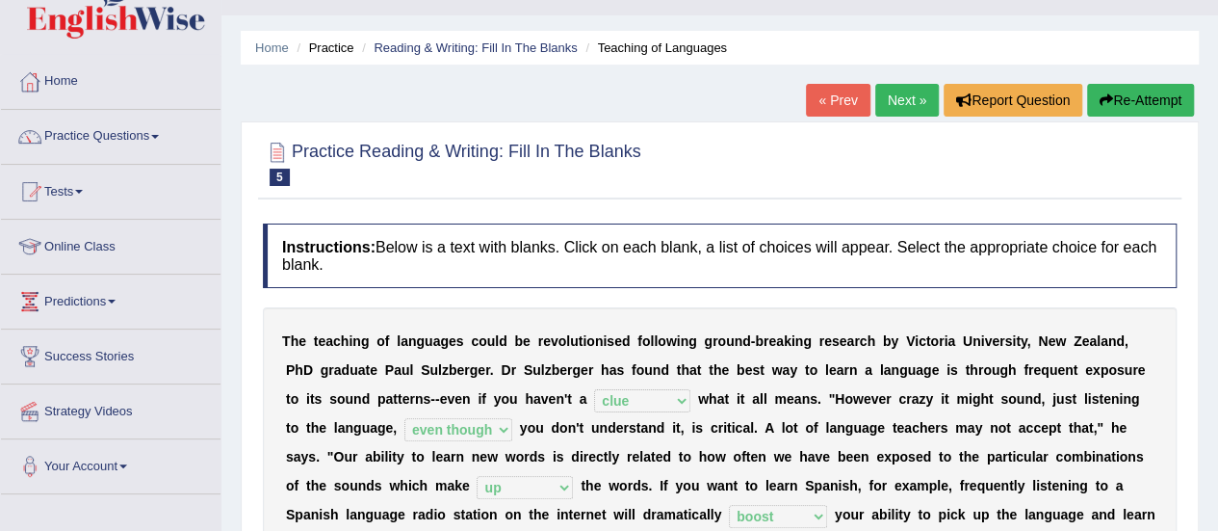
scroll to position [0, 0]
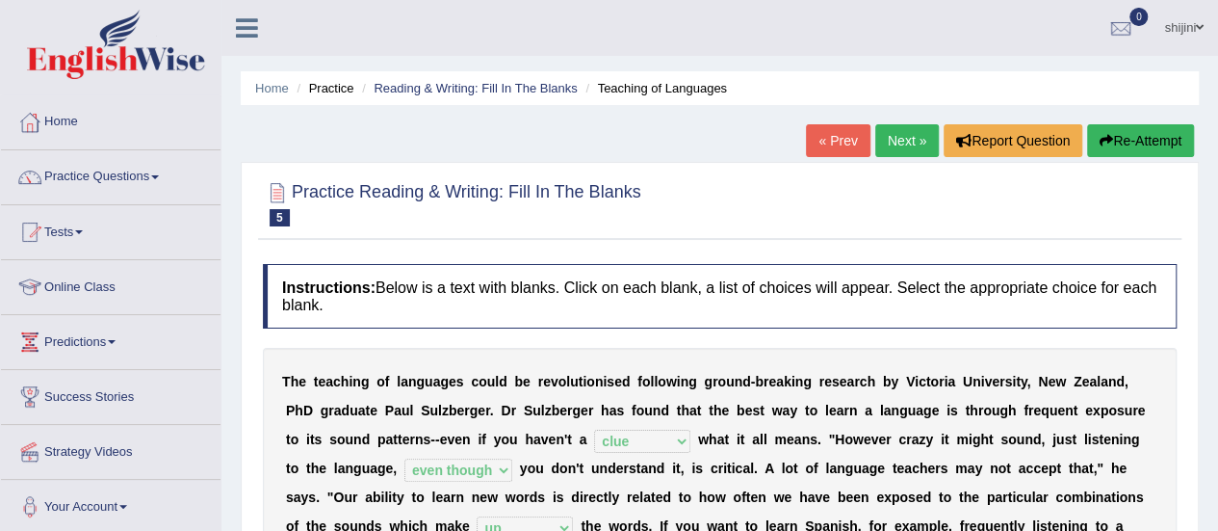
click at [883, 145] on link "Next »" at bounding box center [908, 140] width 64 height 33
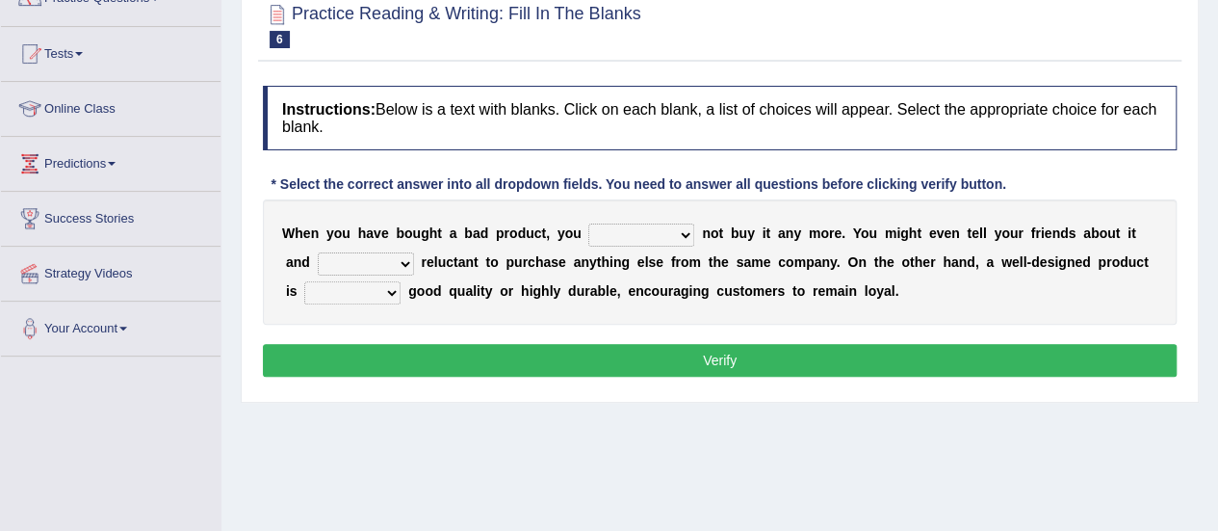
scroll to position [193, 0]
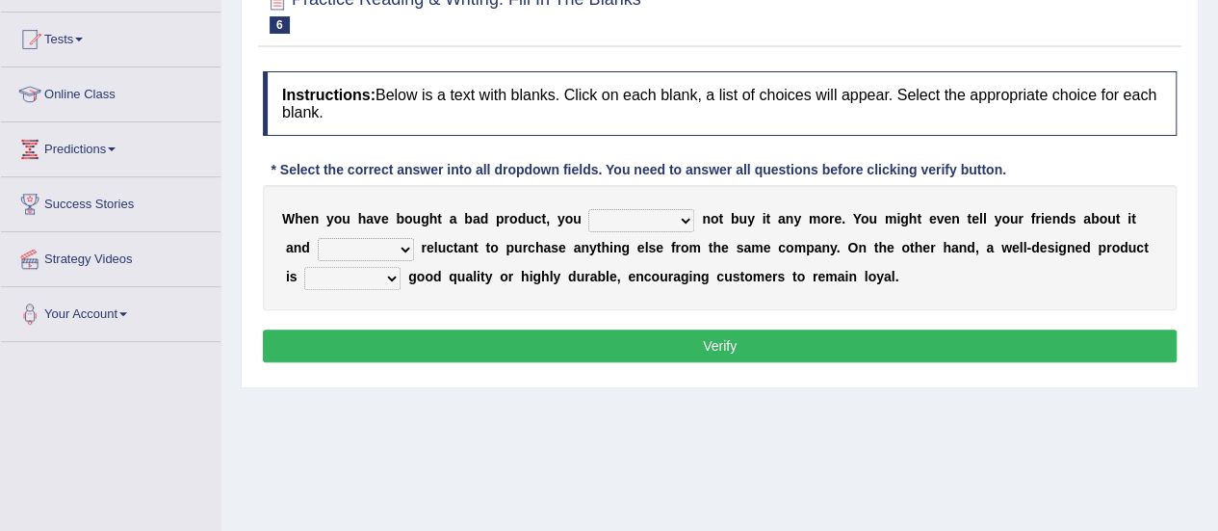
click at [681, 217] on select "would have should have should" at bounding box center [642, 220] width 106 height 23
select select "have"
click at [589, 209] on select "would have should have should" at bounding box center [642, 220] width 106 height 23
drag, startPoint x: 404, startPoint y: 242, endPoint x: 406, endPoint y: 261, distance: 19.5
click at [406, 261] on div "W h e n y o u h a v e b o u g h t a b a d p r o d u c t , y o u would have shou…" at bounding box center [720, 247] width 914 height 125
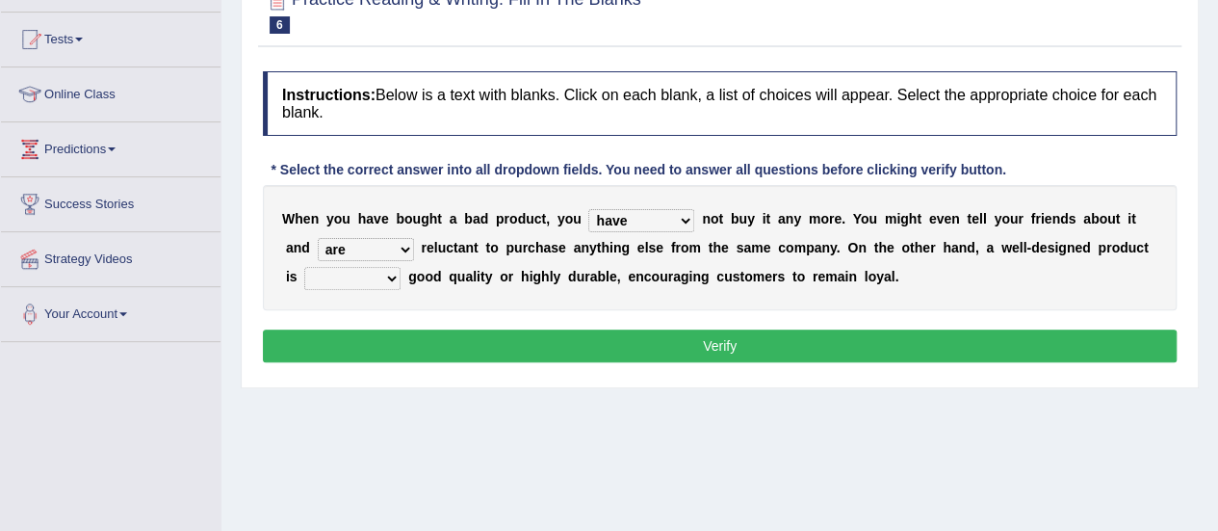
click at [318, 238] on select "is are be being" at bounding box center [366, 249] width 96 height 23
click at [399, 243] on select "is are be being" at bounding box center [366, 249] width 96 height 23
select select "being"
click at [318, 238] on select "is are be being" at bounding box center [366, 249] width 96 height 23
click at [394, 281] on select "both also neither either" at bounding box center [352, 278] width 96 height 23
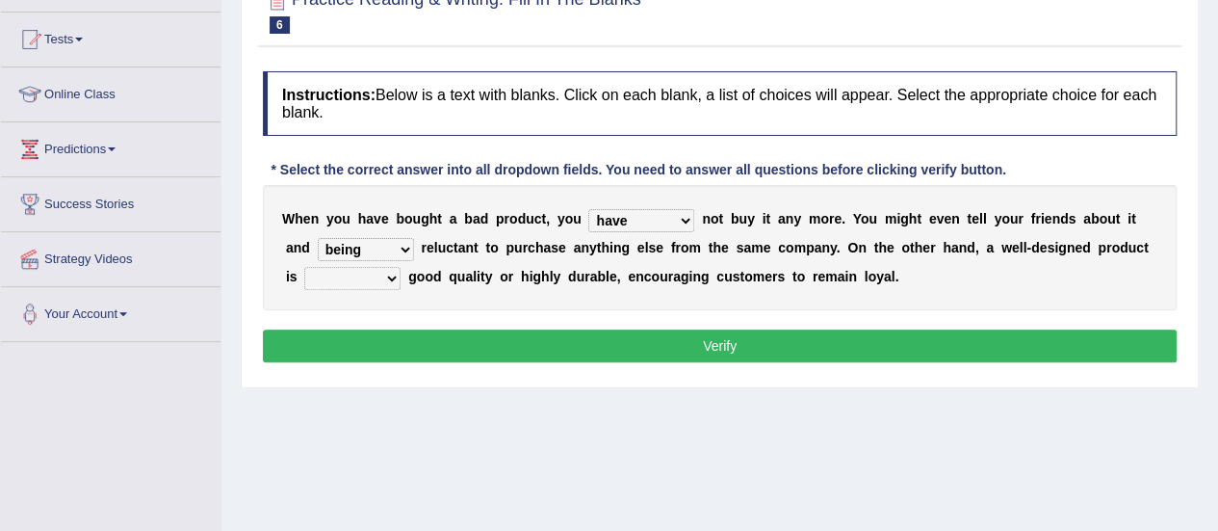
select select "either"
click at [304, 267] on select "both also neither either" at bounding box center [352, 278] width 96 height 23
click at [686, 221] on select "would have should have should" at bounding box center [642, 220] width 106 height 23
click at [821, 288] on div "W h e n y o u h a v e b o u g h t a b a d p r o d u c t , y o u would have shou…" at bounding box center [720, 247] width 914 height 125
click at [952, 270] on div "W h e n y o u h a v e b o u g h t a b a d p r o d u c t , y o u would have shou…" at bounding box center [720, 247] width 914 height 125
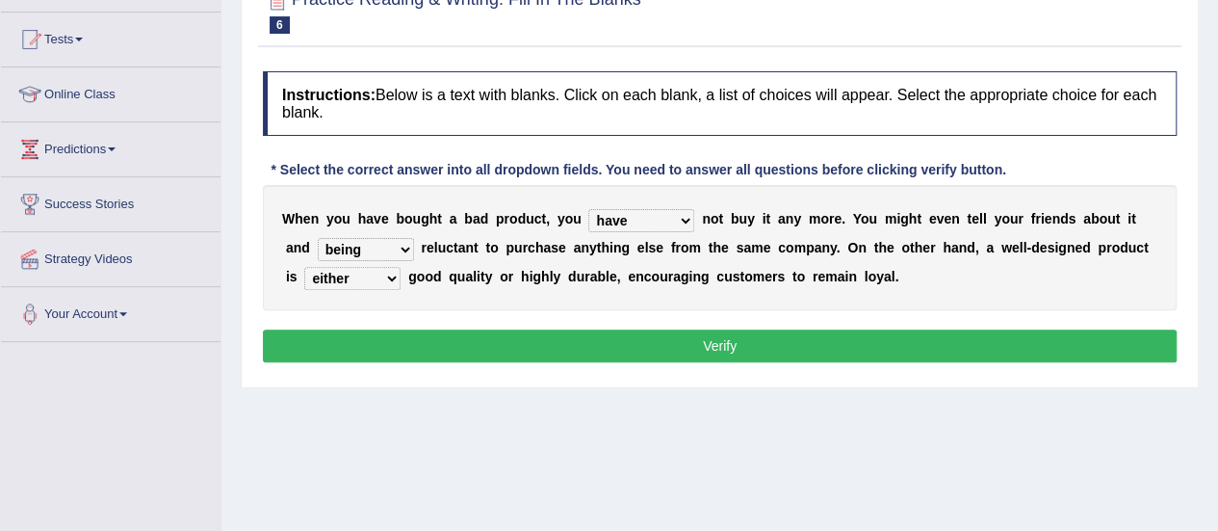
click at [686, 224] on select "would have should have should" at bounding box center [642, 220] width 106 height 23
click at [589, 209] on select "would have should have should" at bounding box center [642, 220] width 106 height 23
click at [683, 215] on select "would have should have should" at bounding box center [642, 220] width 106 height 23
click at [589, 209] on select "would have should have should" at bounding box center [642, 220] width 106 height 23
click at [678, 209] on select "would have should have should" at bounding box center [642, 220] width 106 height 23
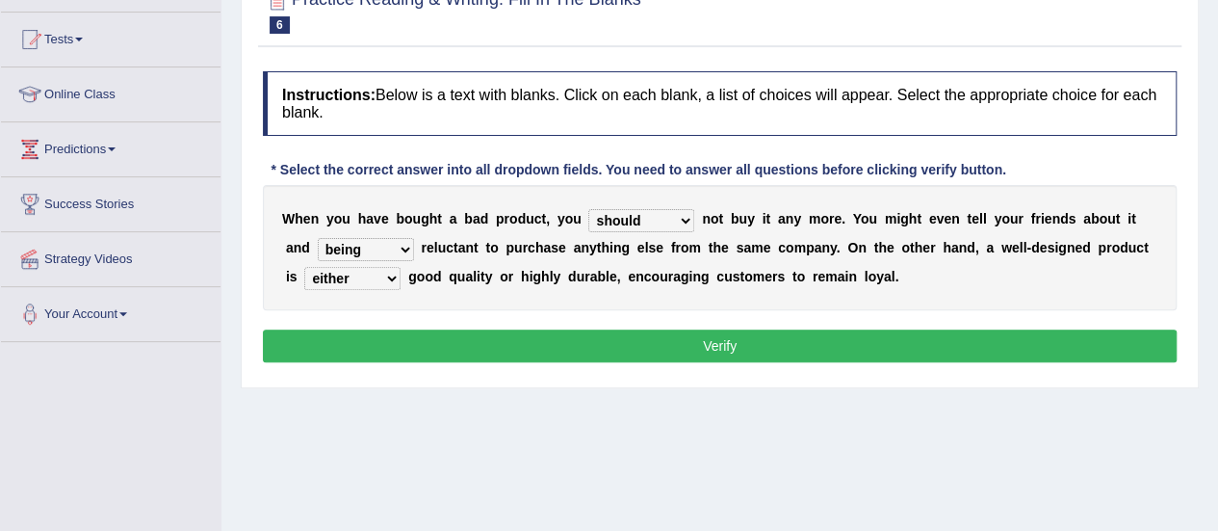
select select "would"
click at [589, 209] on select "would have should have should" at bounding box center [642, 220] width 106 height 23
click at [403, 250] on select "is are be being" at bounding box center [366, 249] width 96 height 23
click at [617, 262] on div "W h e n y o u h a v e b o u g h t a b a d p r o d u c t , y o u would have shou…" at bounding box center [720, 247] width 914 height 125
click at [559, 334] on button "Verify" at bounding box center [720, 345] width 914 height 33
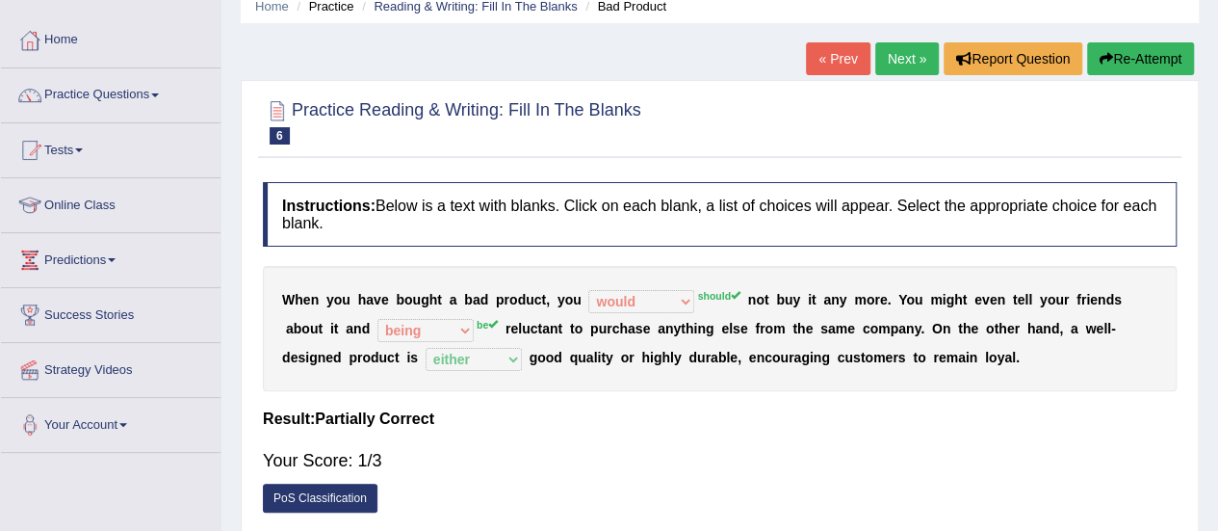
scroll to position [0, 0]
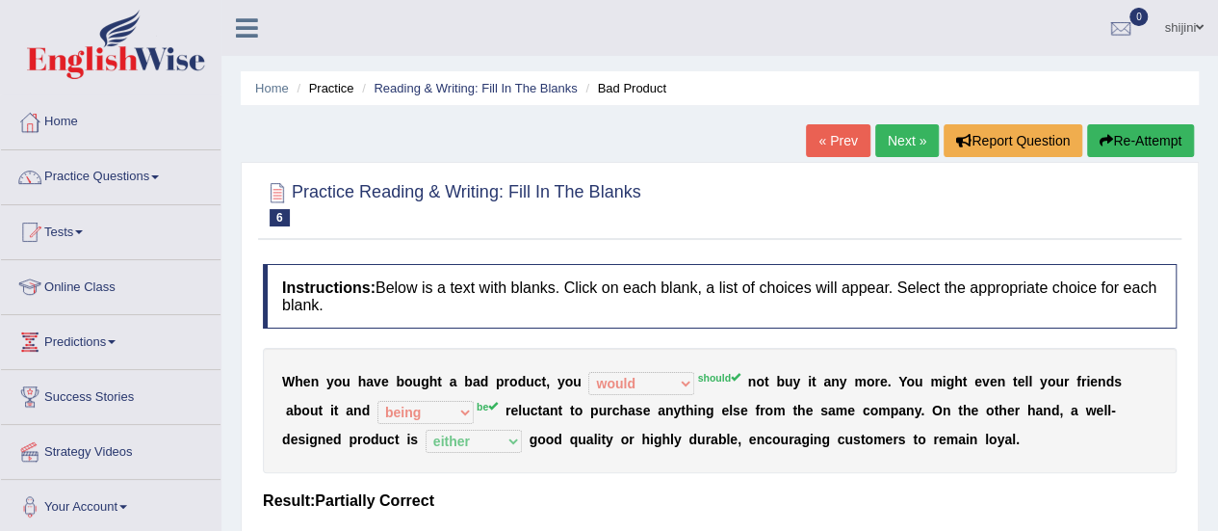
click at [896, 144] on link "Next »" at bounding box center [908, 140] width 64 height 33
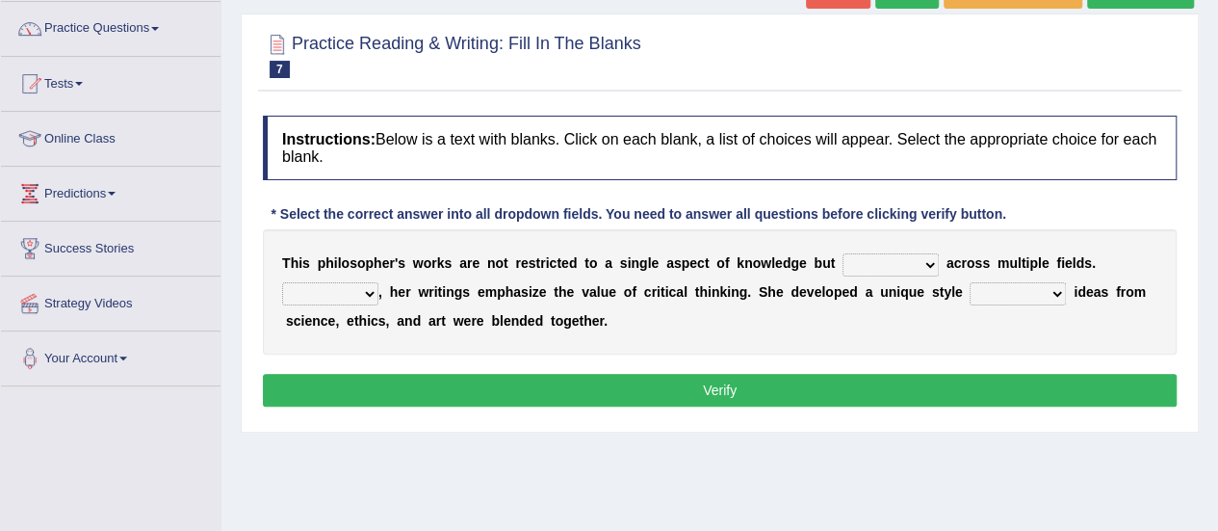
scroll to position [193, 0]
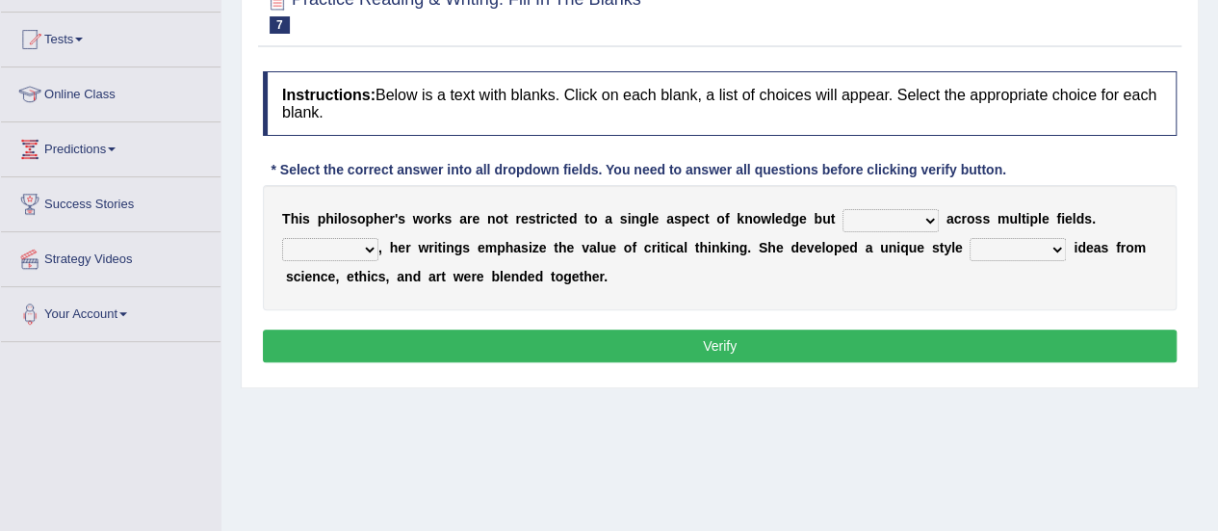
click at [923, 217] on select "constrain contain assemble extend" at bounding box center [891, 220] width 96 height 23
select select "extend"
click at [843, 209] on select "constrain contain assemble extend" at bounding box center [891, 220] width 96 height 23
click at [369, 248] on select "Rather So Moreover Likely" at bounding box center [330, 249] width 96 height 23
select select "Moreover"
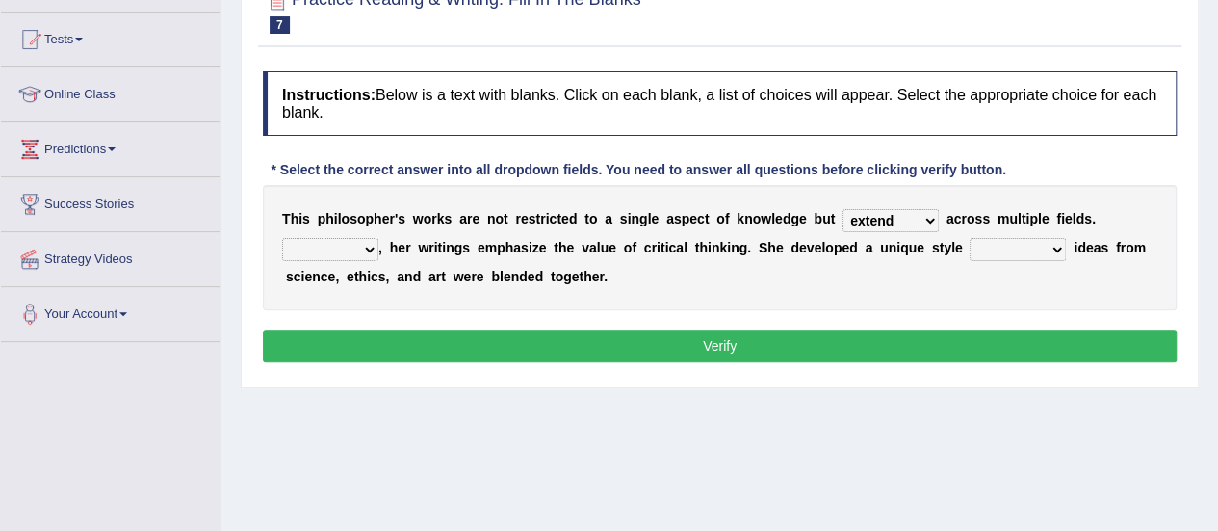
click at [282, 238] on select "Rather So Moreover Likely" at bounding box center [330, 249] width 96 height 23
click at [1041, 242] on select "in that that which in which" at bounding box center [1018, 249] width 96 height 23
select select "in which"
click at [970, 238] on select "in that that which in which" at bounding box center [1018, 249] width 96 height 23
click at [662, 342] on button "Verify" at bounding box center [720, 345] width 914 height 33
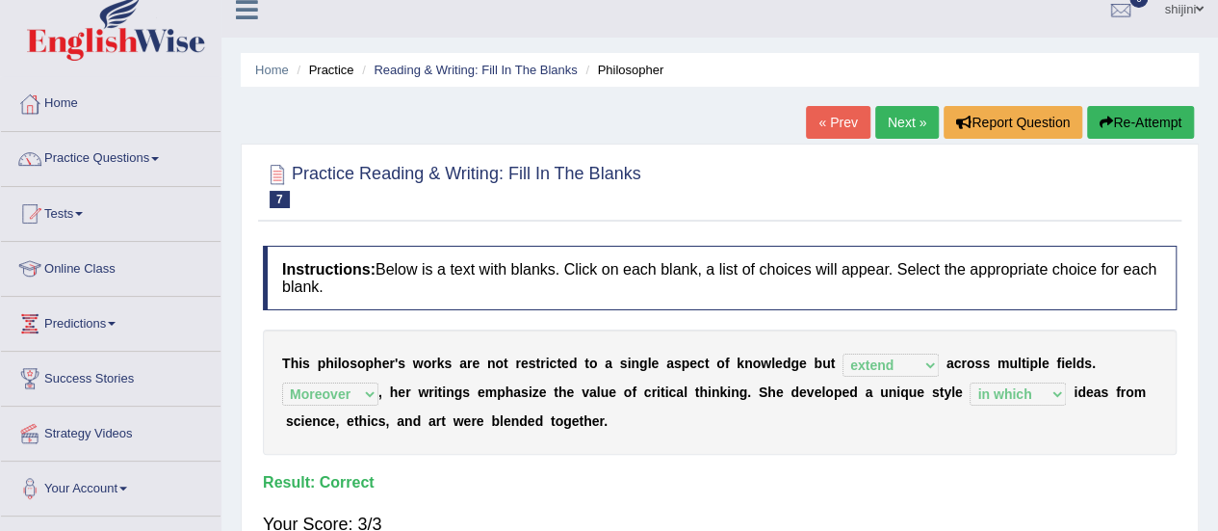
scroll to position [0, 0]
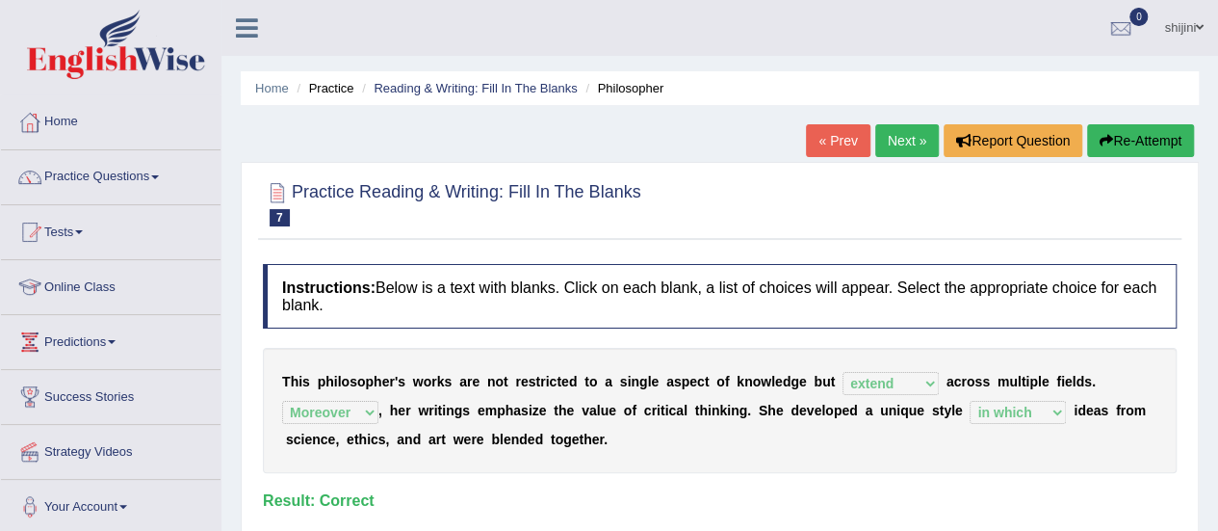
click at [903, 136] on link "Next »" at bounding box center [908, 140] width 64 height 33
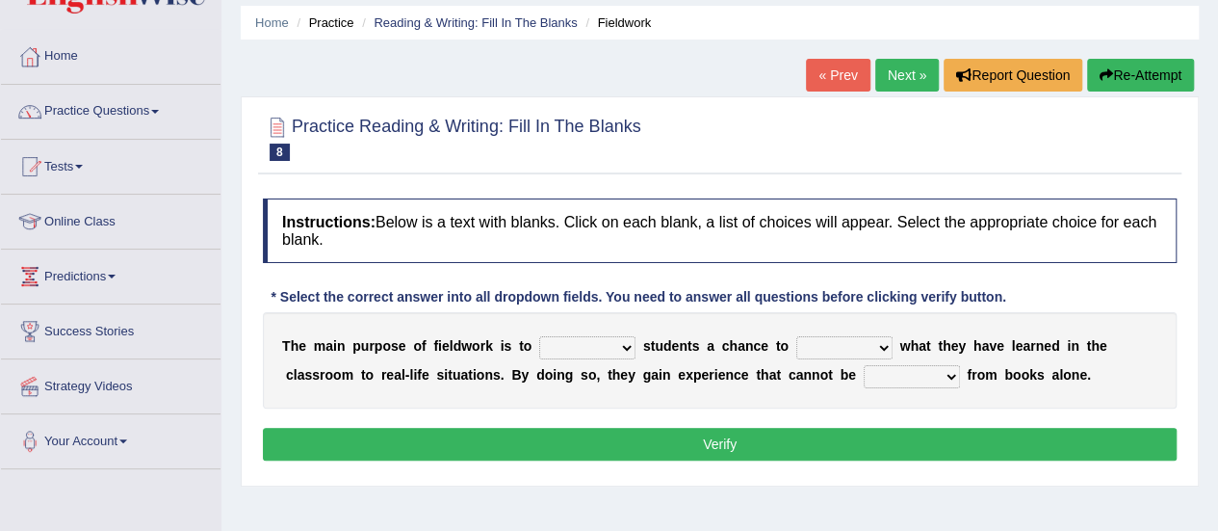
scroll to position [96, 0]
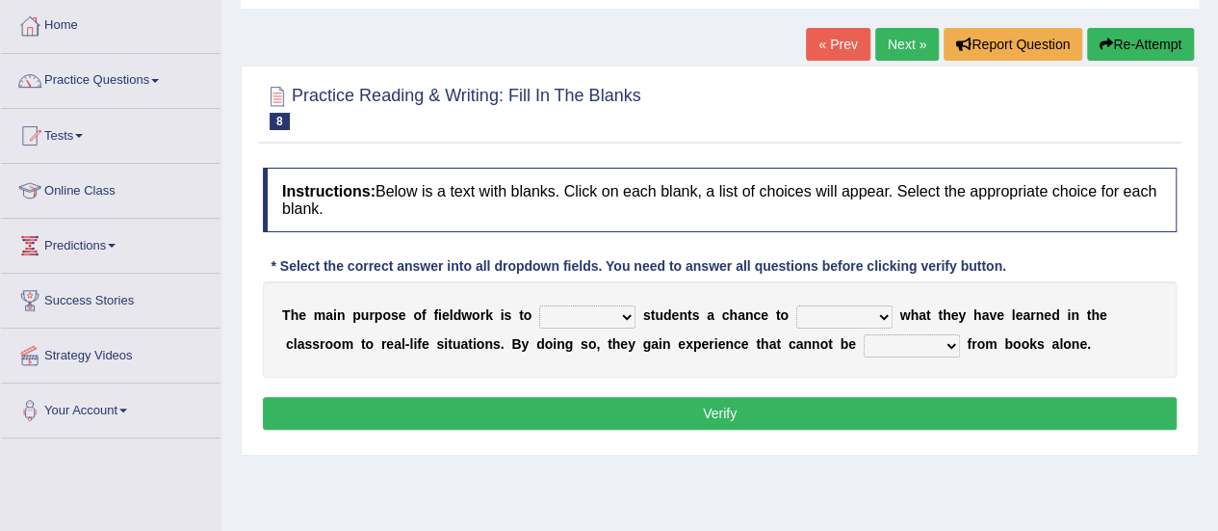
click at [627, 315] on select "resemble stow rave offer" at bounding box center [587, 316] width 96 height 23
select select "offer"
click at [539, 305] on select "resemble stow rave offer" at bounding box center [587, 316] width 96 height 23
click at [893, 315] on b at bounding box center [897, 314] width 8 height 15
click at [882, 316] on select "compare align apply dismount" at bounding box center [845, 316] width 96 height 23
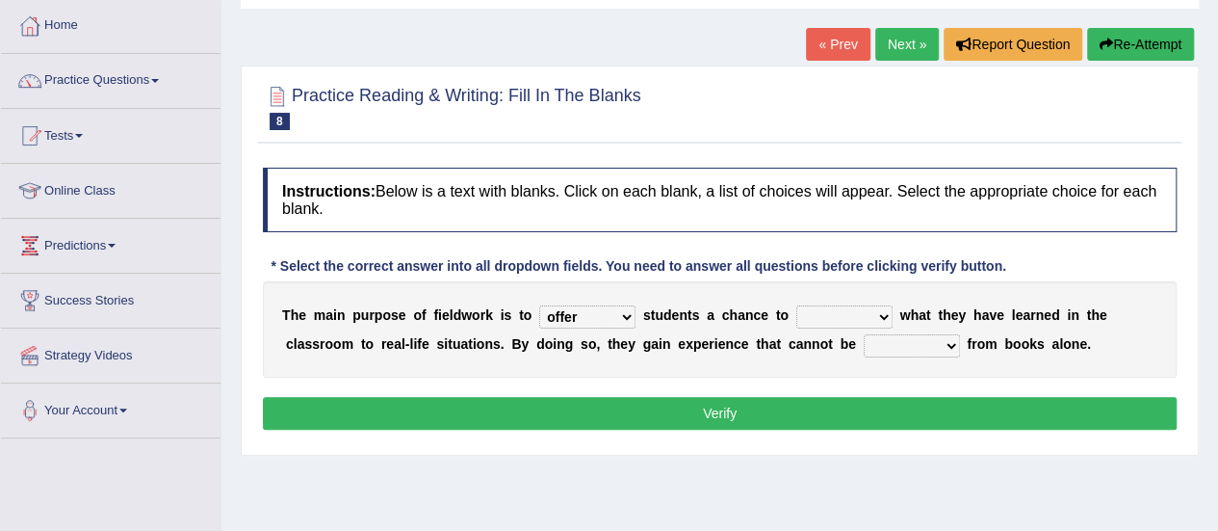
select select "compare"
click at [797, 305] on select "compare align apply dismount" at bounding box center [845, 316] width 96 height 23
click at [944, 339] on select "originated prepared obtained touted" at bounding box center [912, 345] width 96 height 23
select select "obtained"
click at [864, 334] on select "originated prepared obtained touted" at bounding box center [912, 345] width 96 height 23
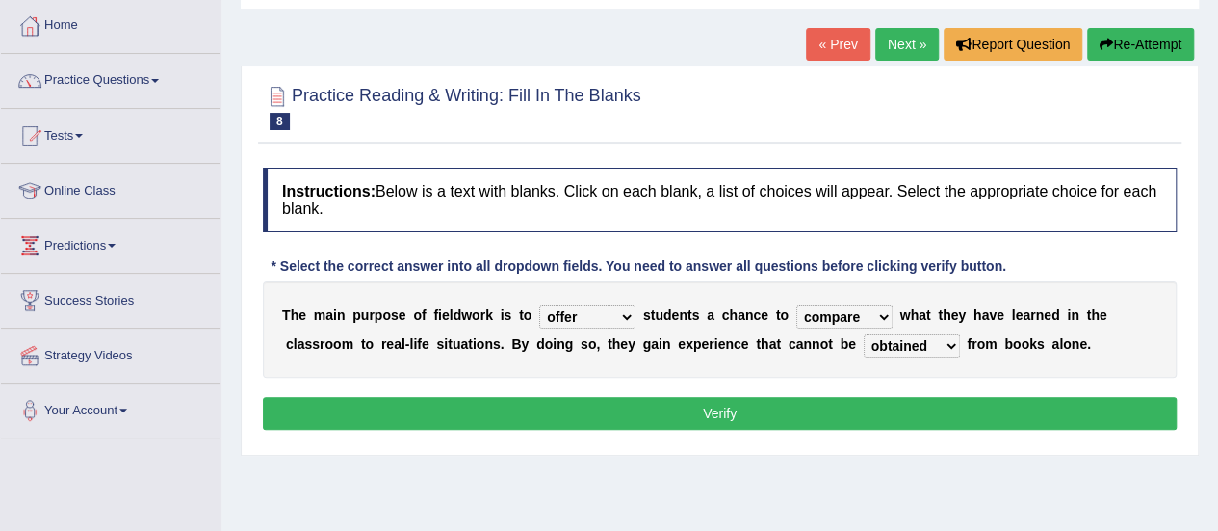
click at [635, 408] on button "Verify" at bounding box center [720, 413] width 914 height 33
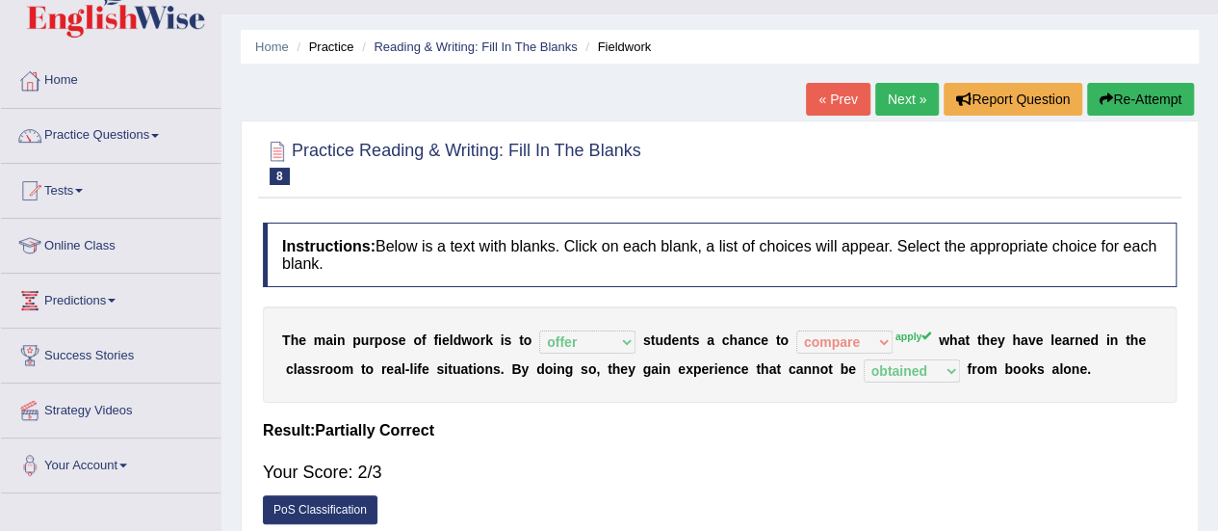
scroll to position [0, 0]
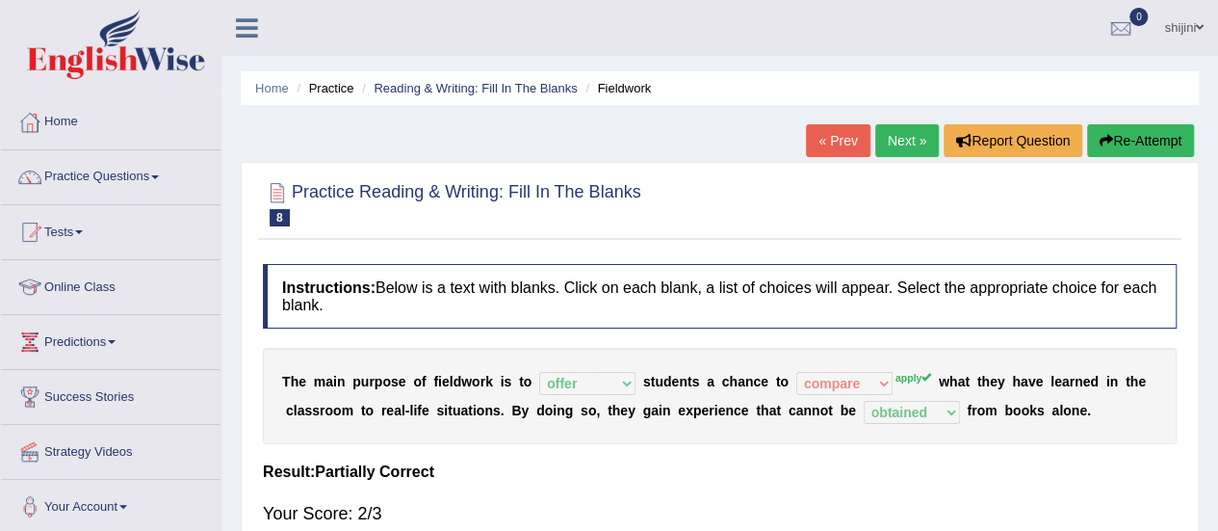
click at [167, 166] on link "Practice Questions" at bounding box center [111, 174] width 220 height 48
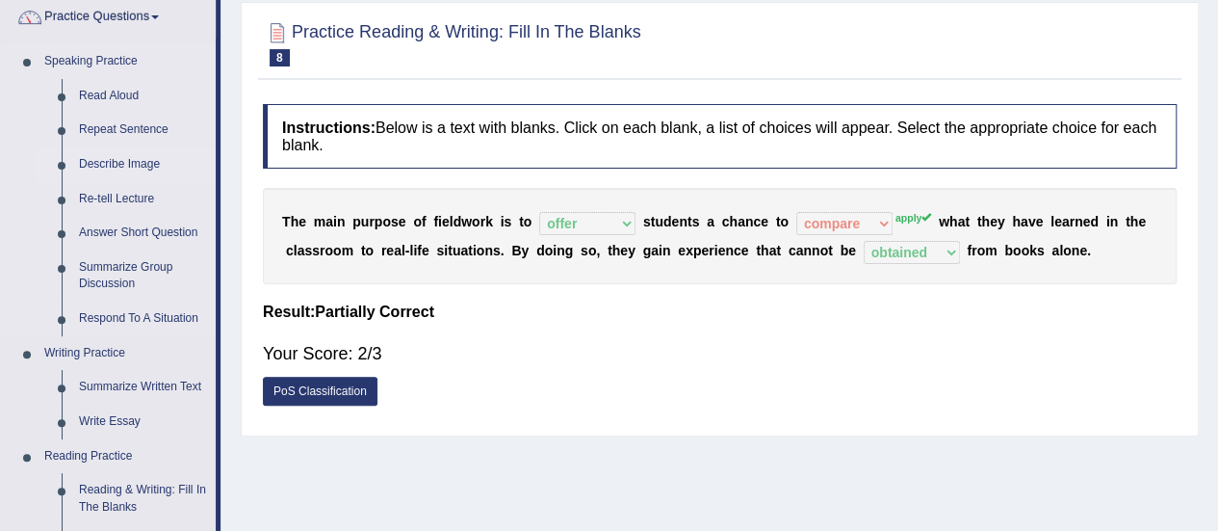
scroll to position [482, 0]
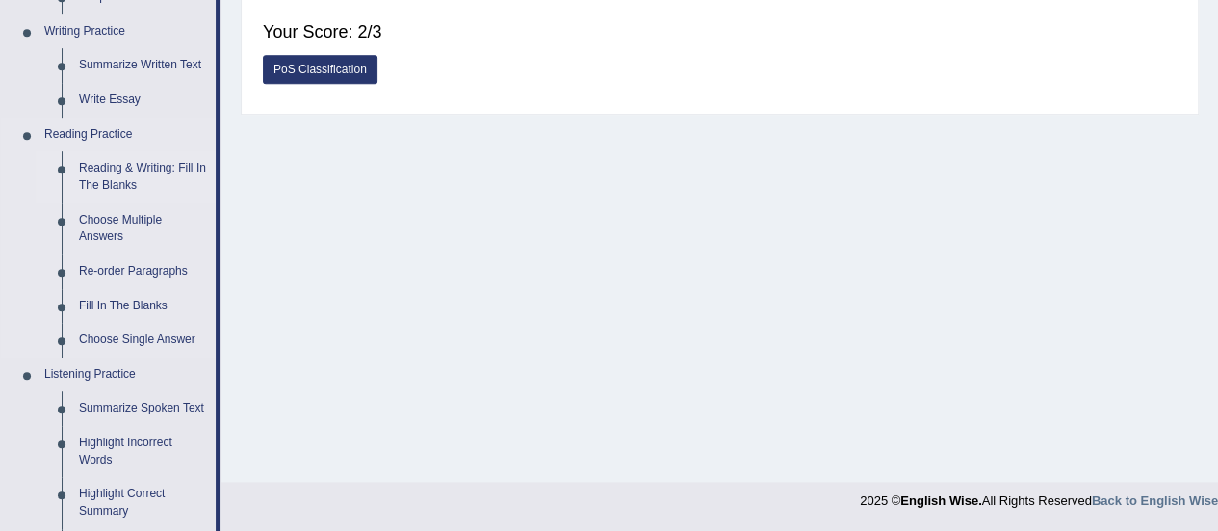
click at [102, 165] on link "Reading & Writing: Fill In The Blanks" at bounding box center [142, 176] width 145 height 51
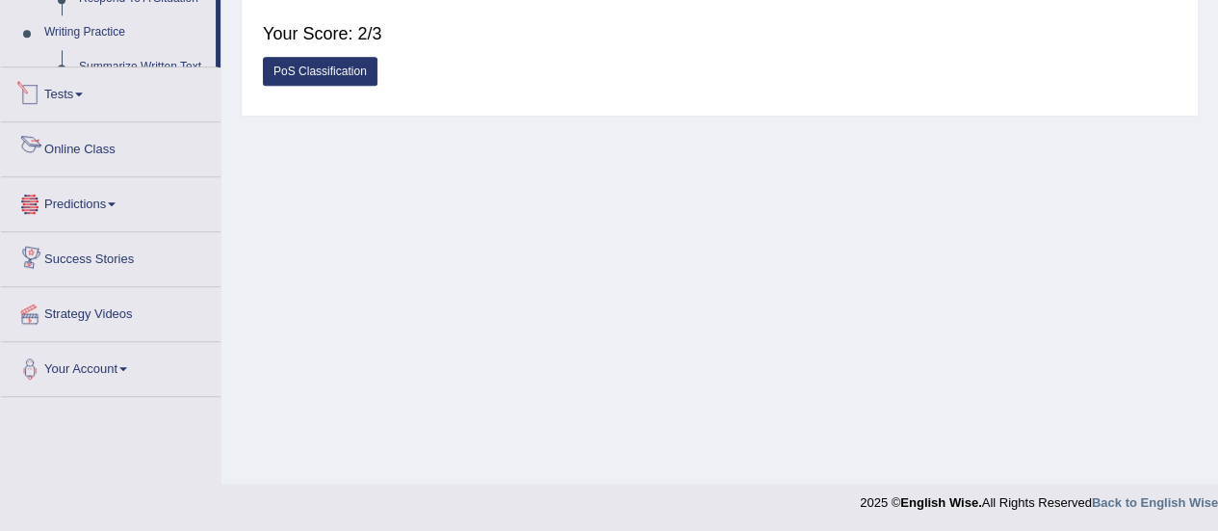
scroll to position [1028, 0]
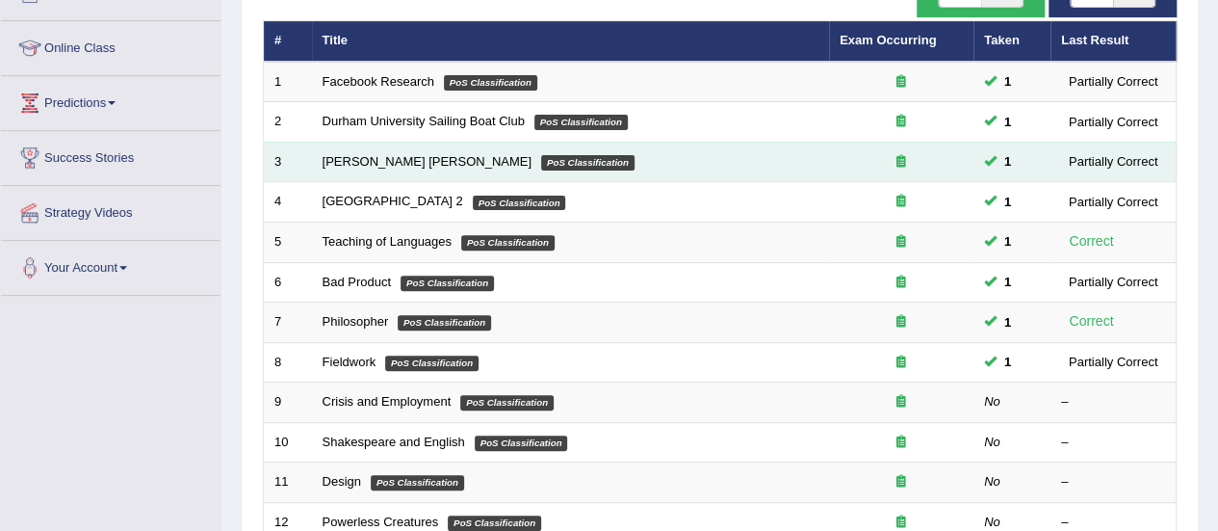
scroll to position [193, 0]
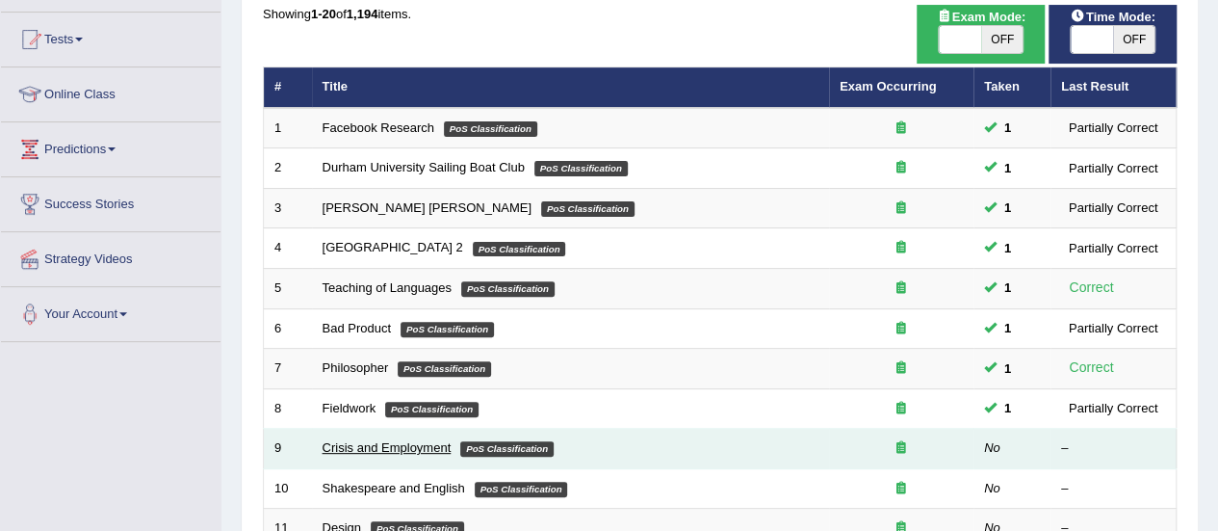
click at [384, 440] on link "Crisis and Employment" at bounding box center [387, 447] width 129 height 14
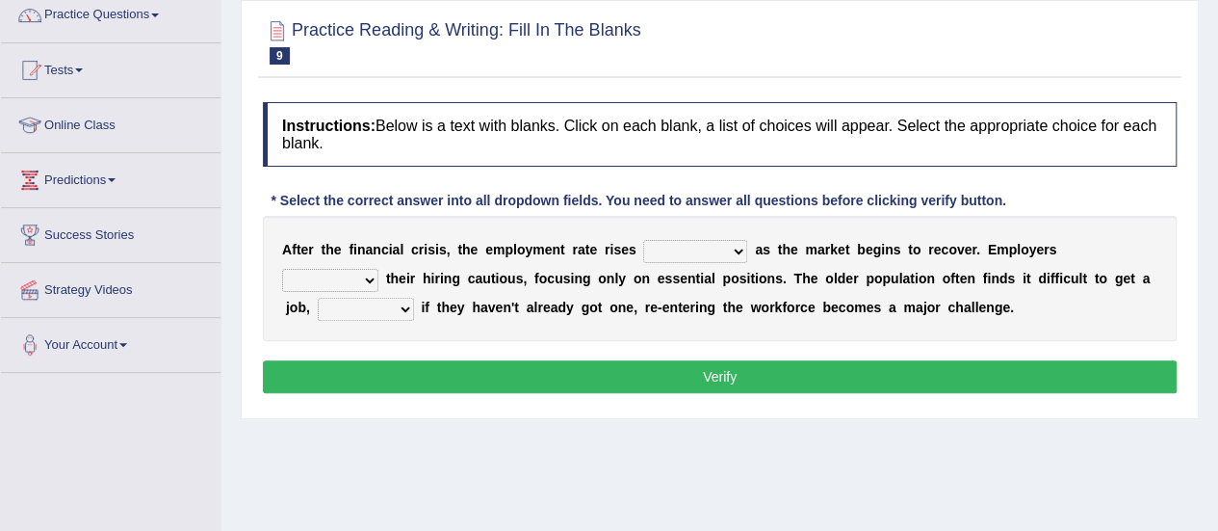
scroll to position [193, 0]
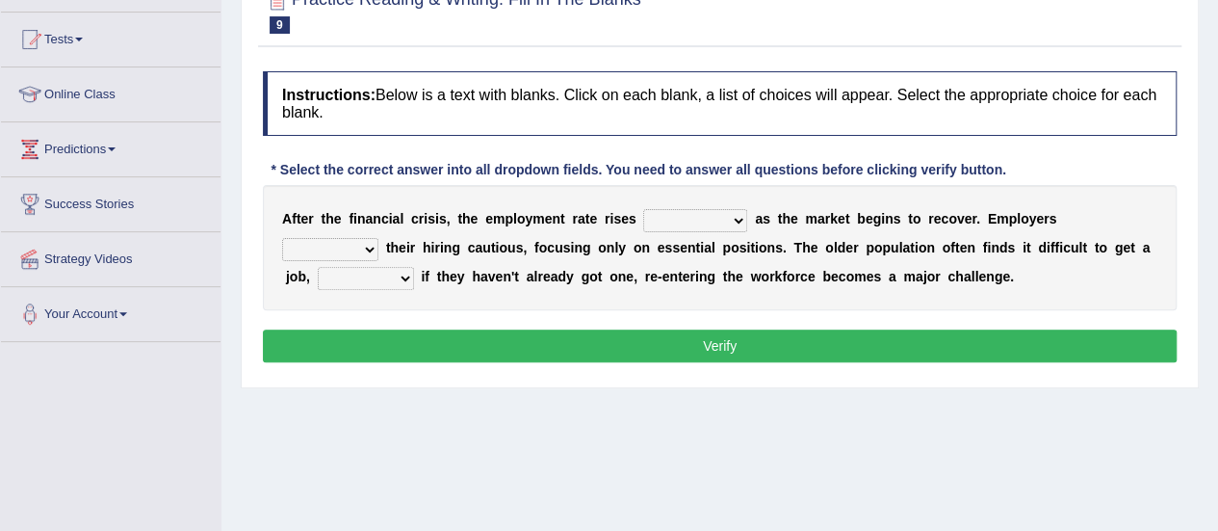
click at [728, 215] on select "normally conversely strenuously sharply" at bounding box center [695, 220] width 104 height 23
select select "sharply"
click at [643, 209] on select "normally conversely strenuously sharply" at bounding box center [695, 220] width 104 height 23
click at [374, 244] on select "keeping kept keep are kept" at bounding box center [330, 249] width 96 height 23
select select "keeping"
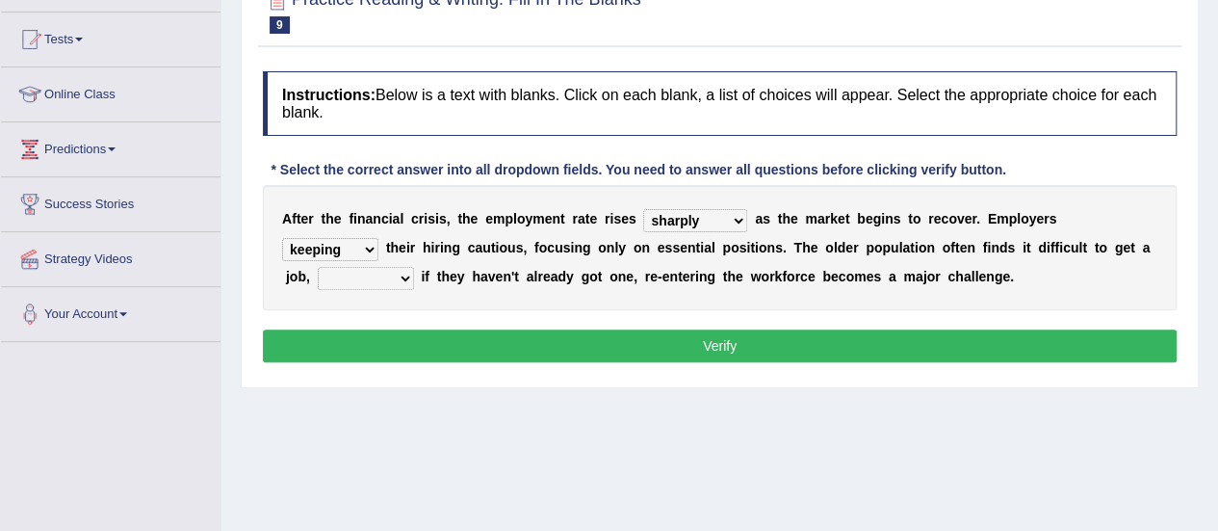
click at [282, 238] on select "keeping kept keep are kept" at bounding box center [330, 249] width 96 height 23
click at [397, 272] on select "although while then because" at bounding box center [366, 278] width 96 height 23
click at [318, 267] on select "although while then because" at bounding box center [366, 278] width 96 height 23
click at [390, 275] on select "although while then because" at bounding box center [366, 278] width 96 height 23
click at [405, 280] on select "although while then because" at bounding box center [366, 278] width 96 height 23
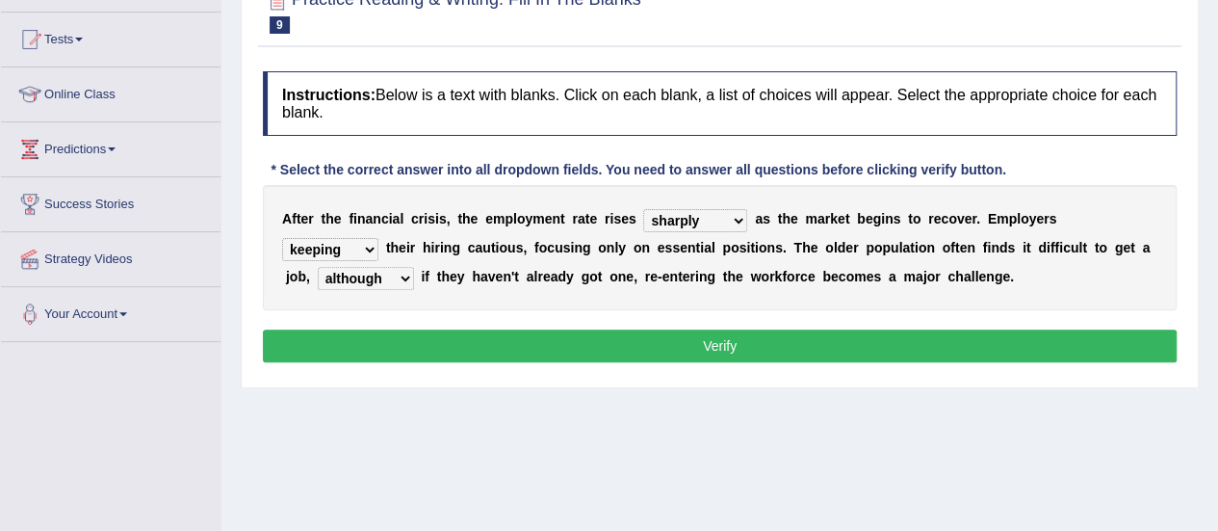
select select "because"
click at [318, 267] on select "although while then because" at bounding box center [366, 278] width 96 height 23
click at [734, 220] on select "normally conversely strenuously sharply" at bounding box center [695, 220] width 104 height 23
click at [665, 337] on button "Verify" at bounding box center [720, 345] width 914 height 33
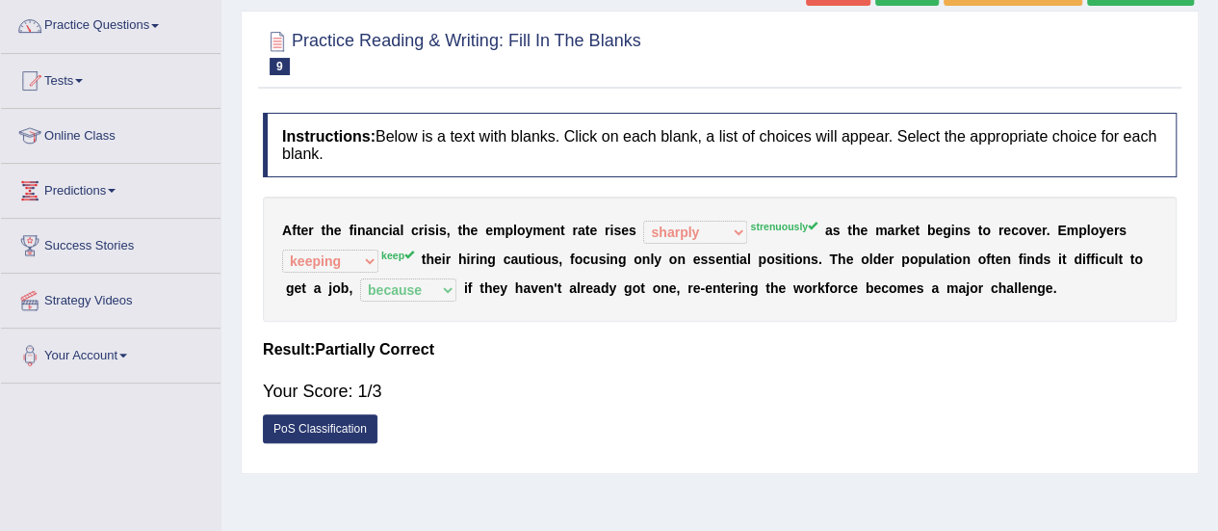
scroll to position [0, 0]
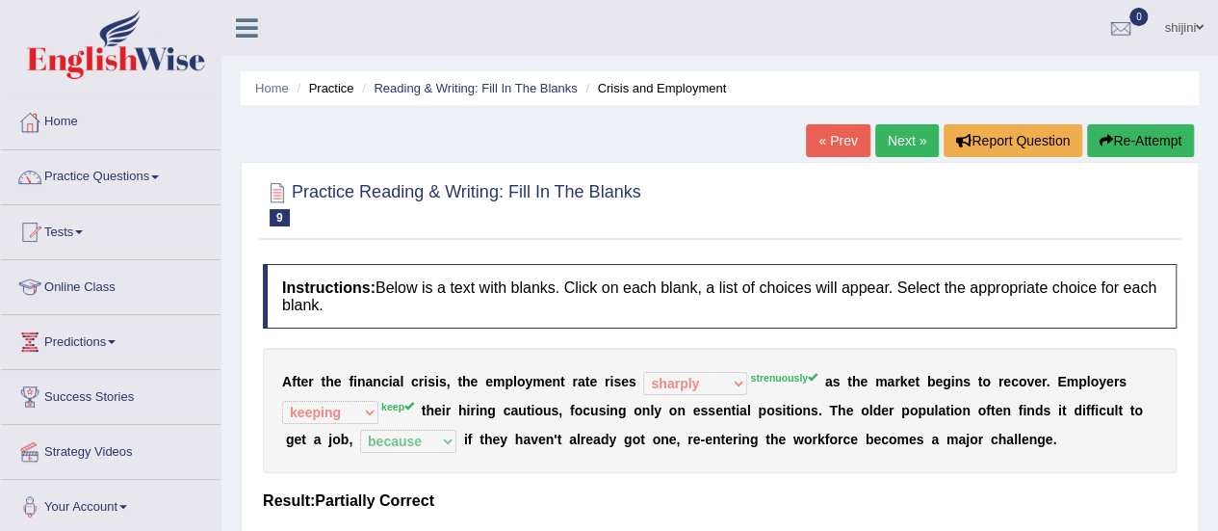
click at [888, 145] on link "Next »" at bounding box center [908, 140] width 64 height 33
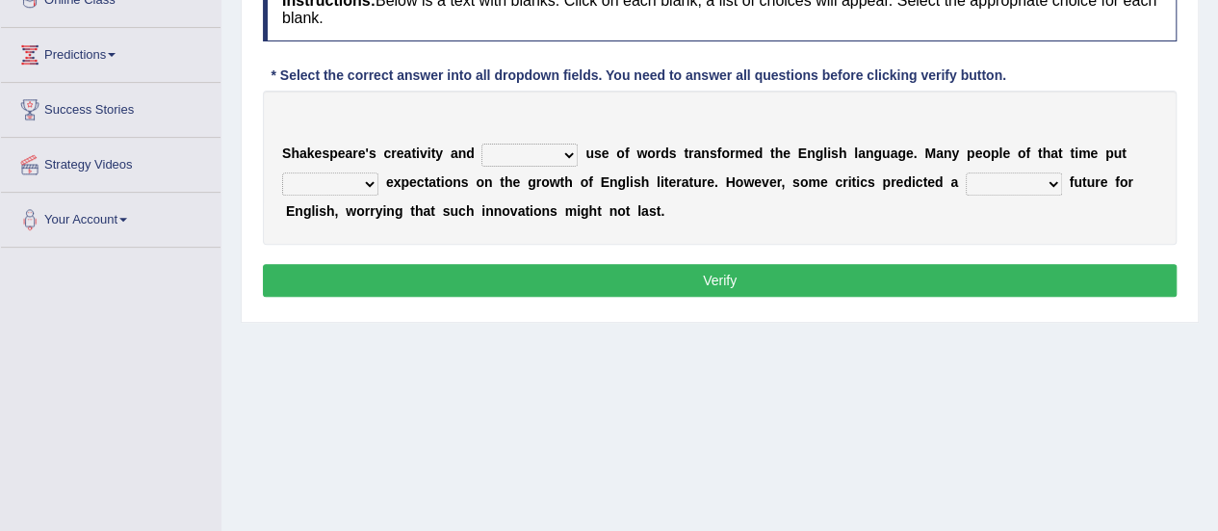
scroll to position [289, 0]
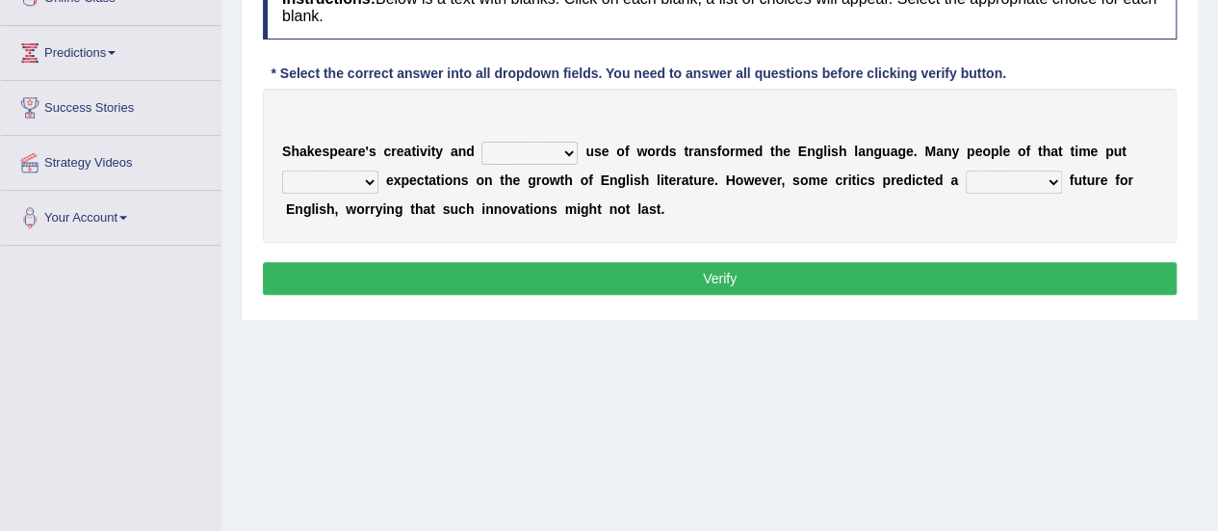
click at [571, 147] on select "idealized intensive fancied inventive" at bounding box center [530, 153] width 96 height 23
click at [482, 142] on select "idealized intensive fancied inventive" at bounding box center [530, 153] width 96 height 23
click at [564, 149] on select "idealized intensive fancied inventive" at bounding box center [530, 153] width 96 height 23
select select "idealized"
click at [482, 142] on select "idealized intensive fancied inventive" at bounding box center [530, 153] width 96 height 23
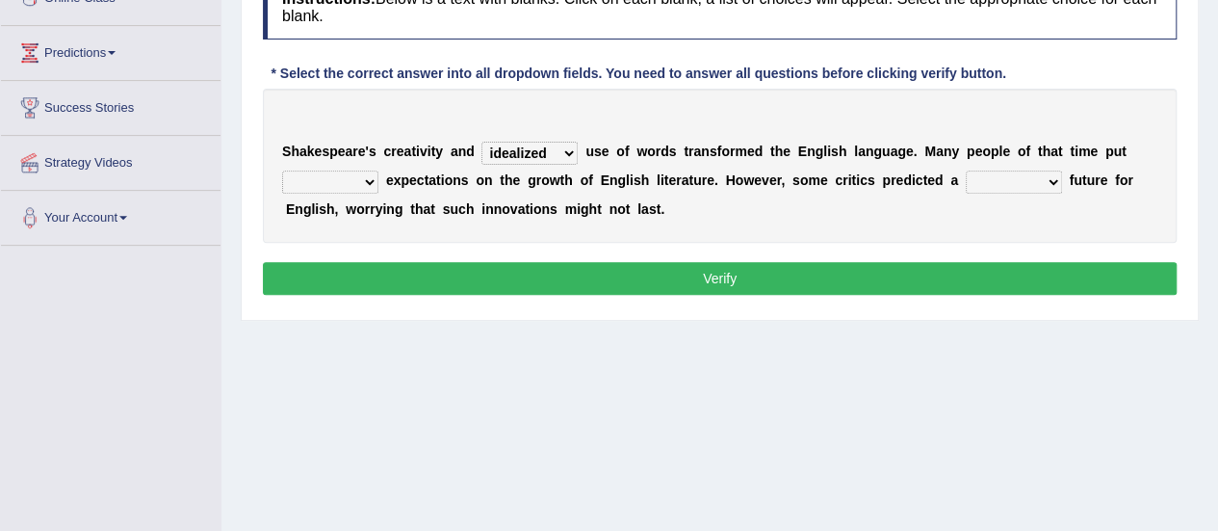
click at [368, 182] on select "wide much high more" at bounding box center [330, 181] width 96 height 23
select select "more"
click at [282, 170] on select "wide much high more" at bounding box center [330, 181] width 96 height 23
click at [1047, 179] on select "monetary promising irresistible daunting" at bounding box center [1014, 181] width 96 height 23
select select "promising"
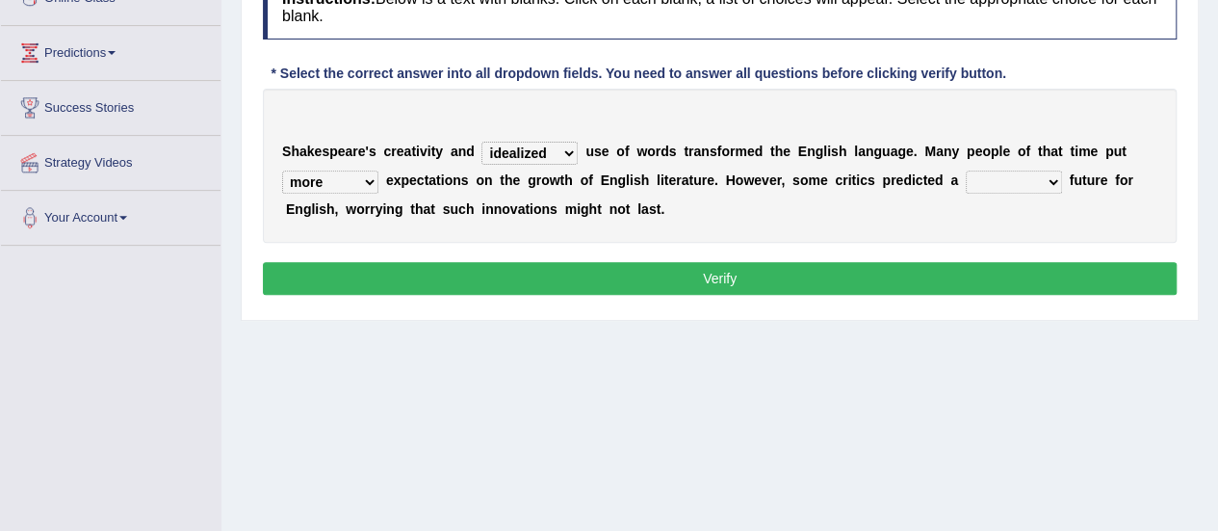
click at [966, 170] on select "monetary promising irresistible daunting" at bounding box center [1014, 181] width 96 height 23
click at [1062, 179] on b at bounding box center [1066, 179] width 8 height 15
click at [1058, 177] on select "monetary promising irresistible daunting" at bounding box center [1014, 181] width 96 height 23
click at [565, 149] on select "idealized intensive fancied inventive" at bounding box center [530, 153] width 96 height 23
click at [660, 203] on div "S h a k e s p e a r e ' s c r e a t i v i t y a n d idealized intensive fancied…" at bounding box center [720, 166] width 914 height 154
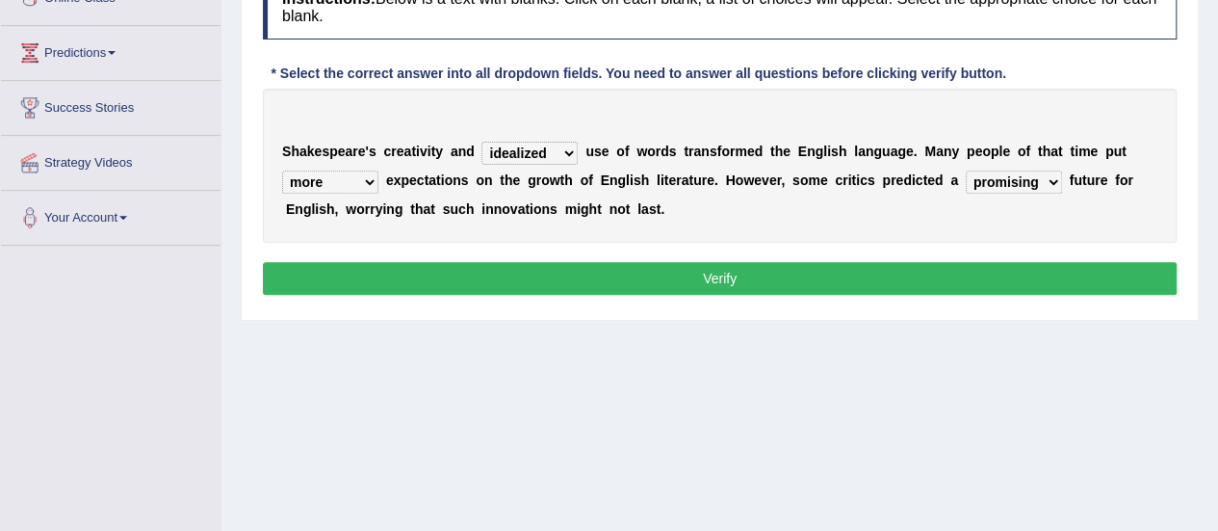
click at [682, 267] on button "Verify" at bounding box center [720, 278] width 914 height 33
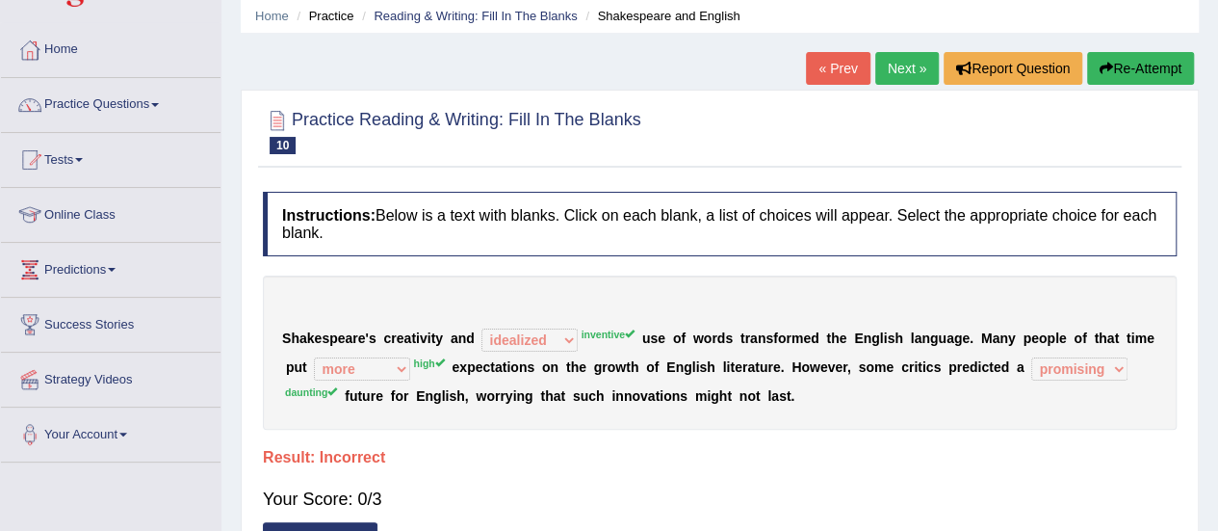
scroll to position [0, 0]
